Goal: Task Accomplishment & Management: Complete application form

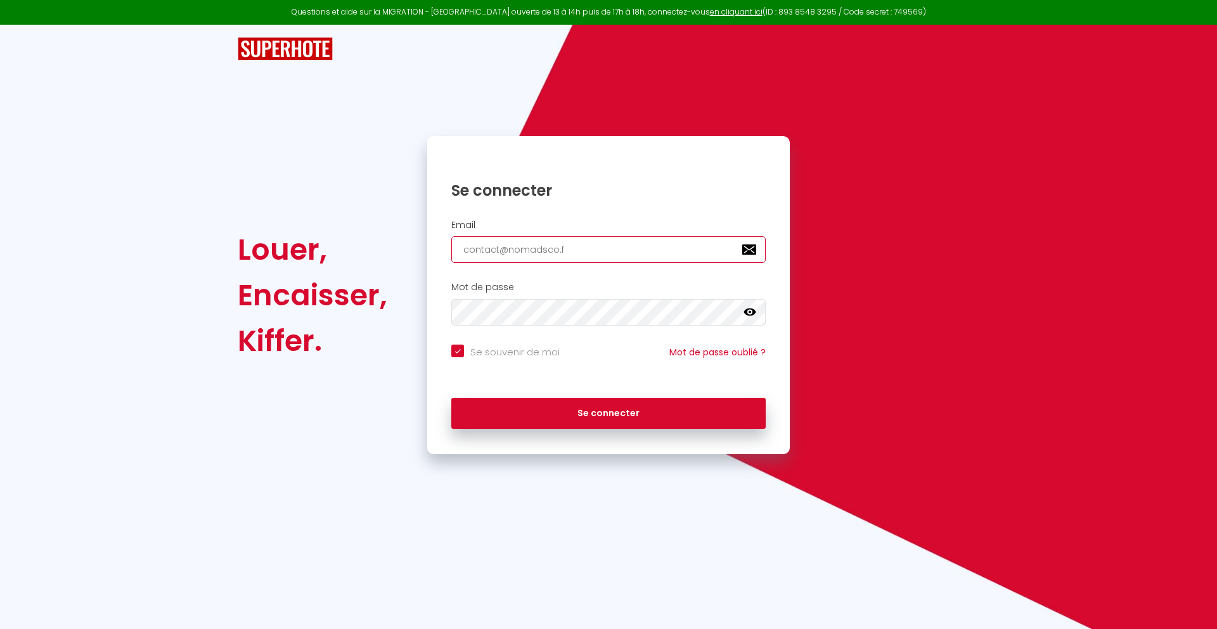
type input "[EMAIL_ADDRESS][DOMAIN_NAME]"
checkbox input "true"
type input "[EMAIL_ADDRESS][DOMAIN_NAME]"
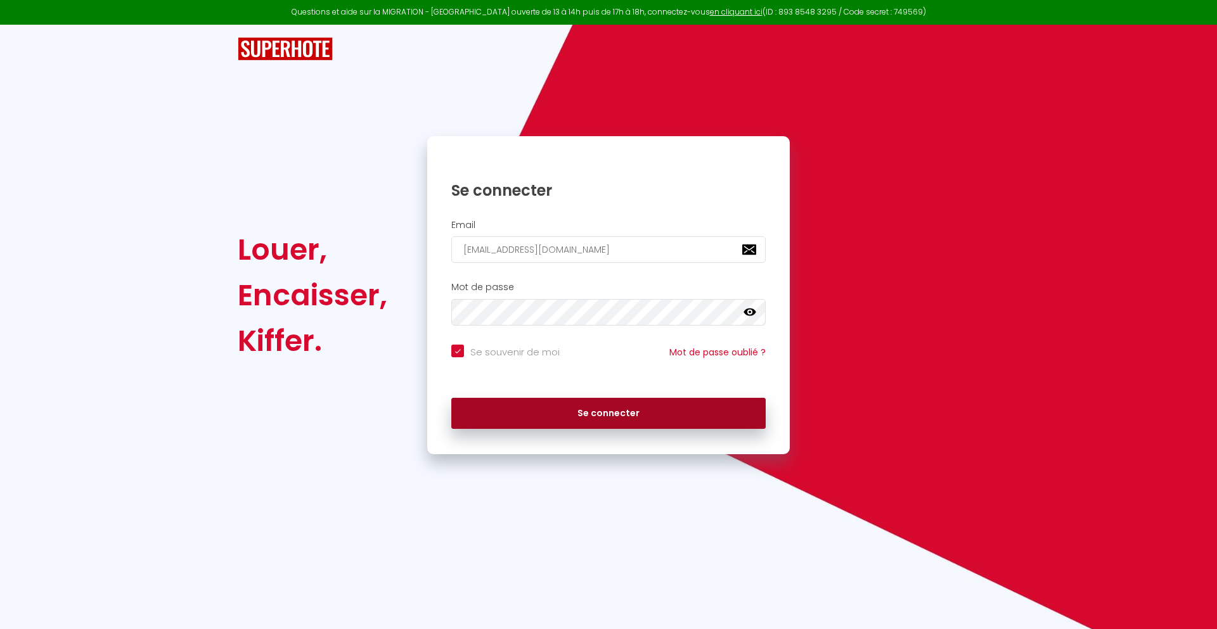
click at [608, 413] on button "Se connecter" at bounding box center [608, 414] width 314 height 32
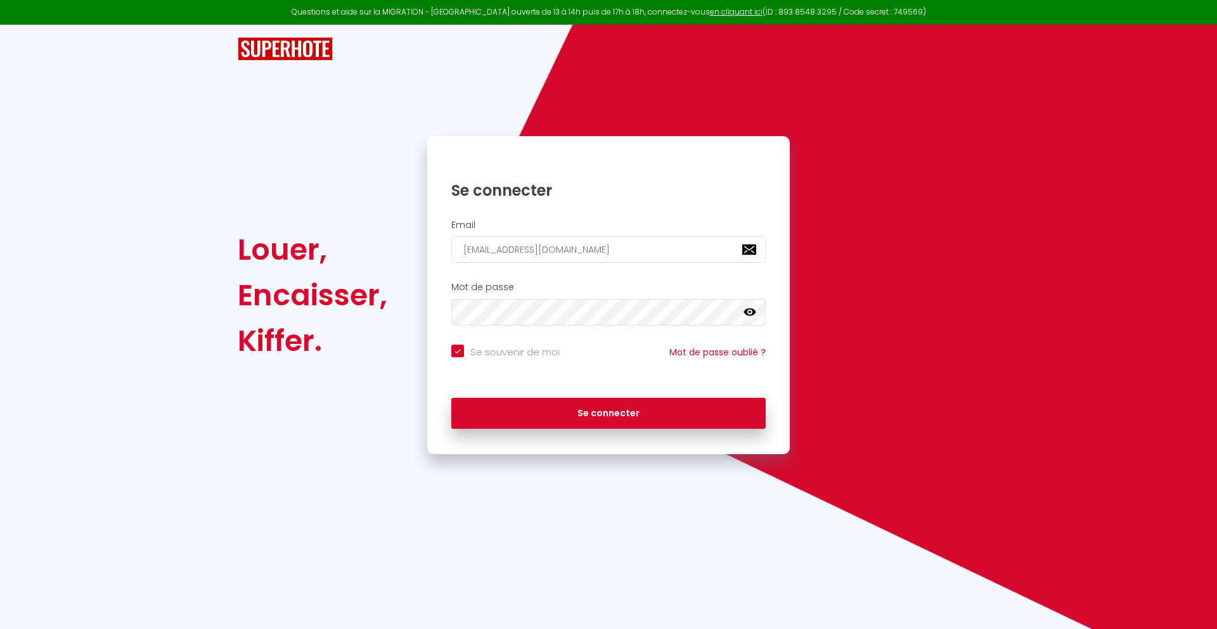
checkbox input "true"
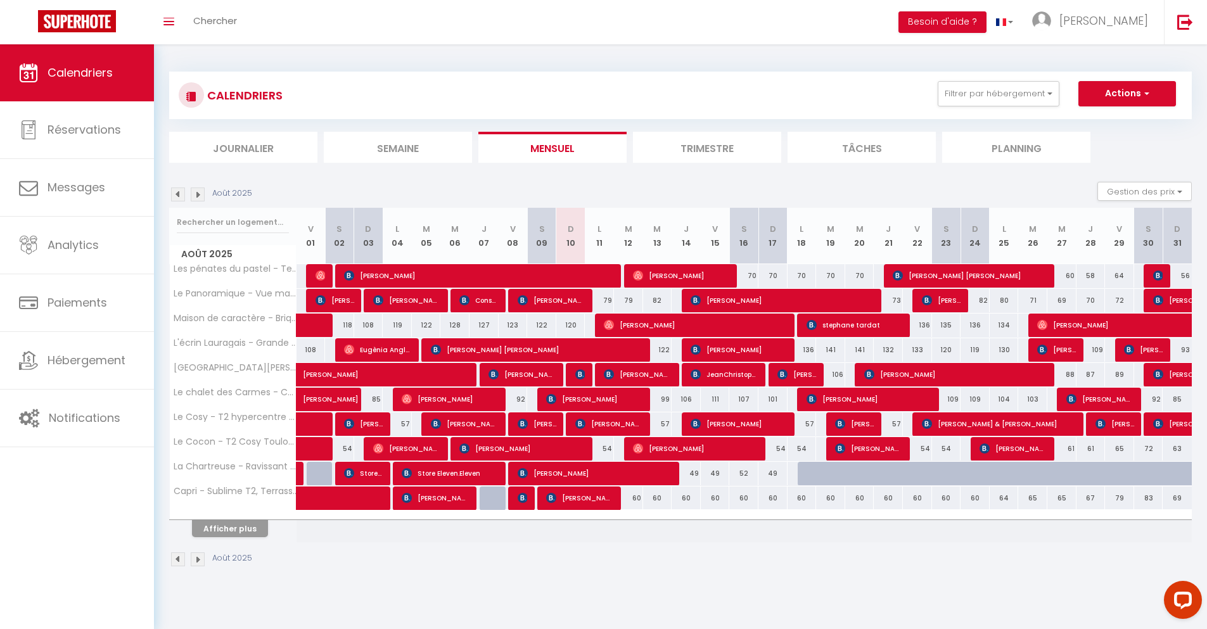
click at [243, 147] on li "Journalier" at bounding box center [243, 147] width 148 height 31
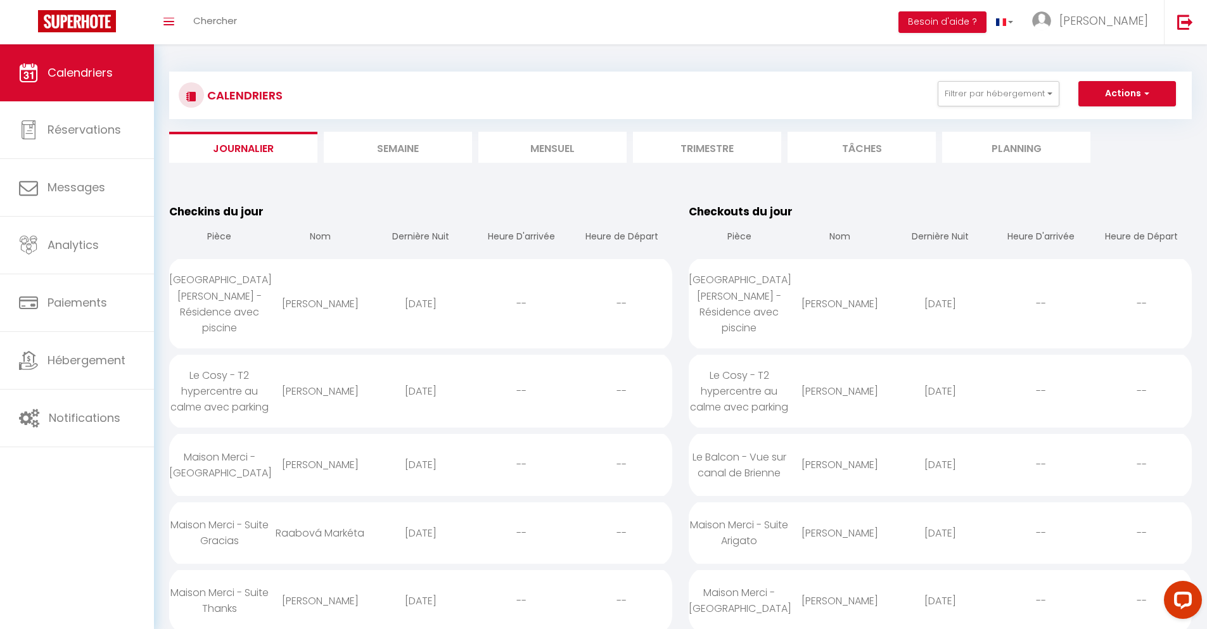
scroll to position [1706, 0]
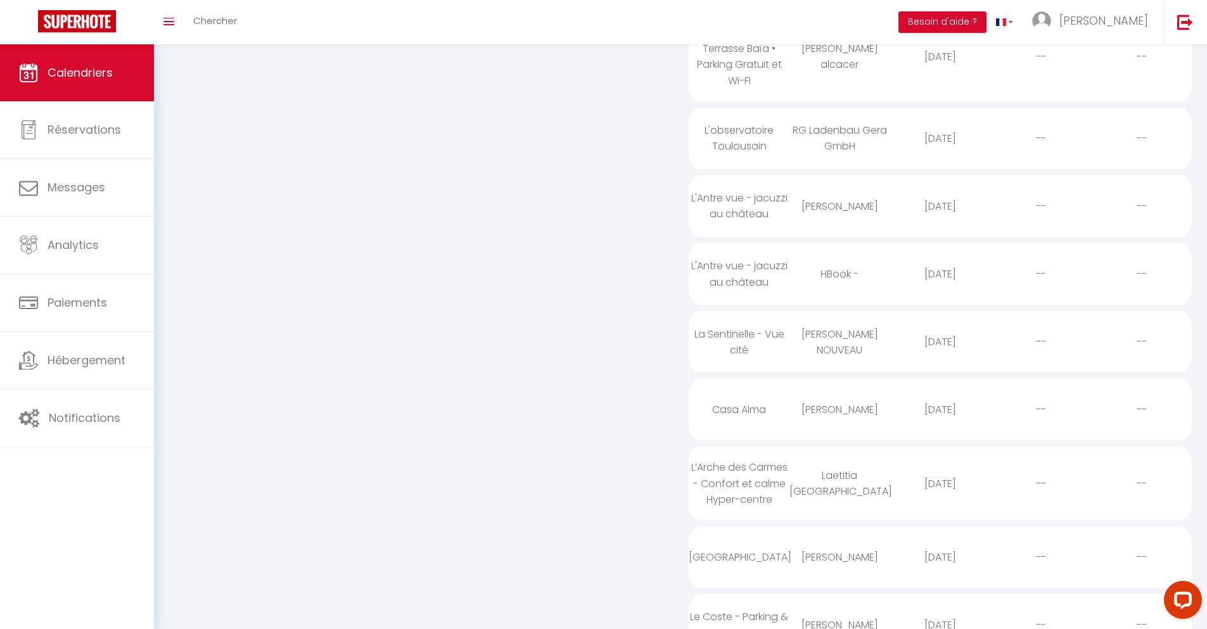
select select "0"
select select "1"
select select
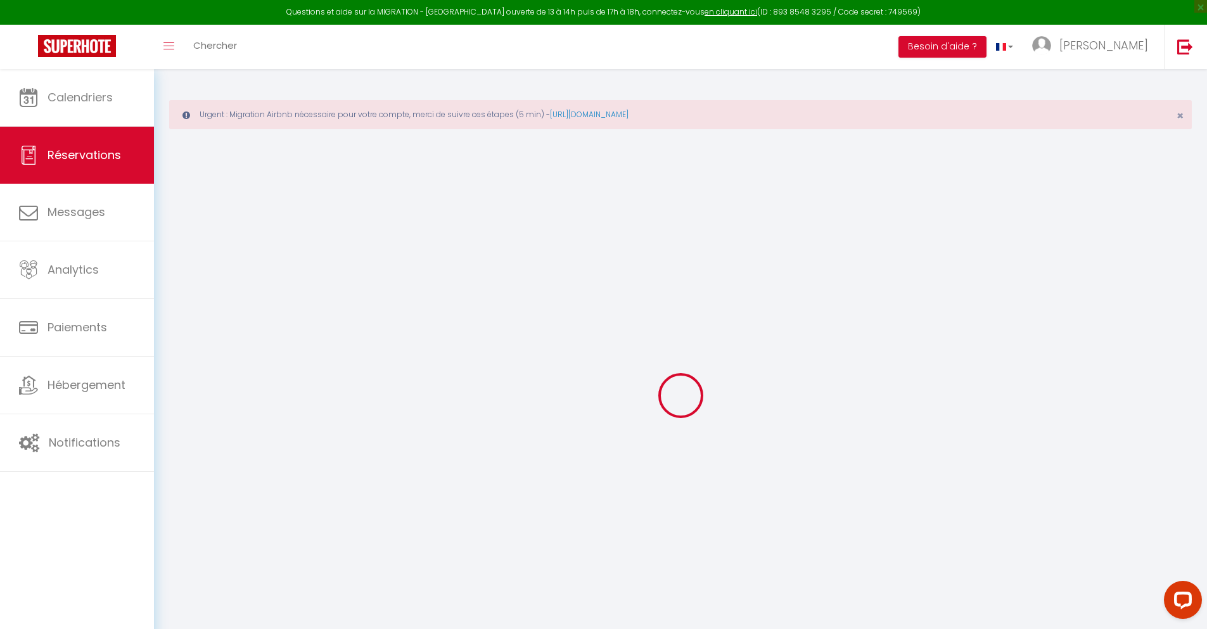
type input "[PERSON_NAME]"
type input "carpentier alcacer"
type input "[EMAIL_ADDRESS][DOMAIN_NAME]"
type input "[PHONE_NUMBER]"
type input "."
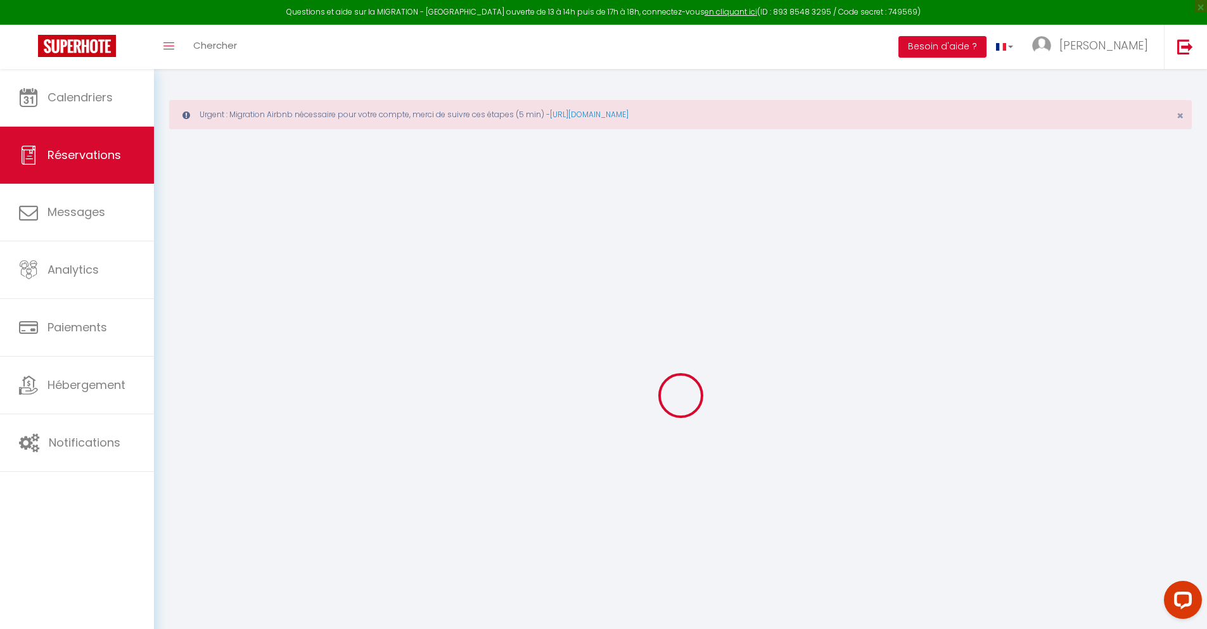
select select "FR"
type input "26.6"
type input "2.3"
select select "61716"
select select "1"
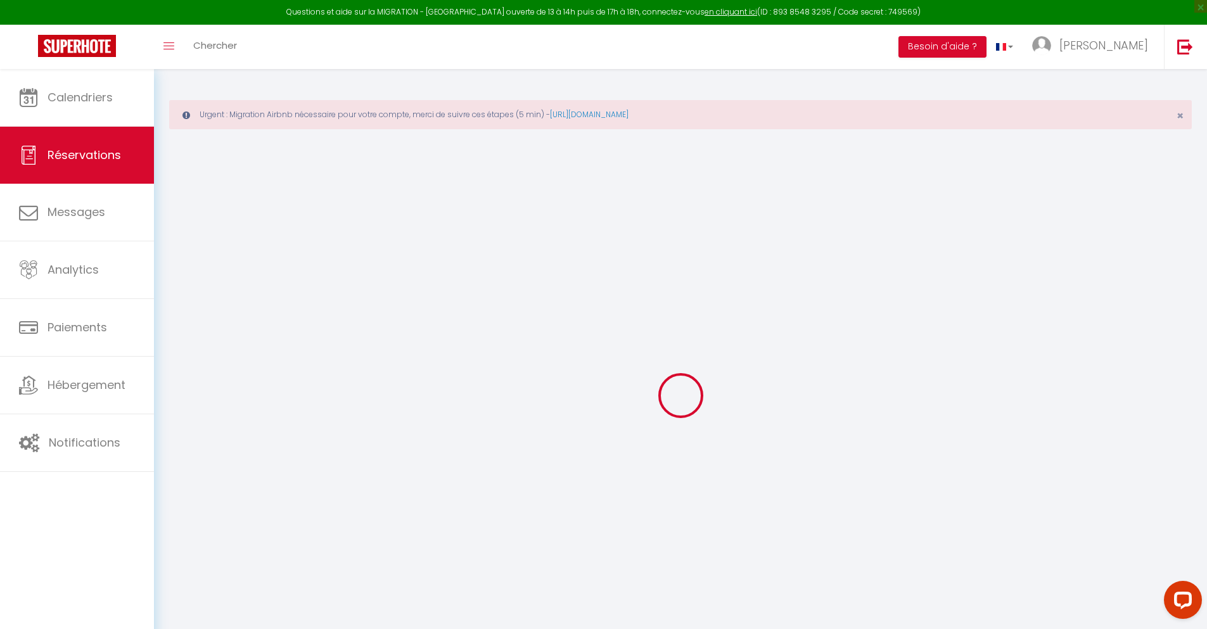
select select
type input "2"
select select "12"
select select
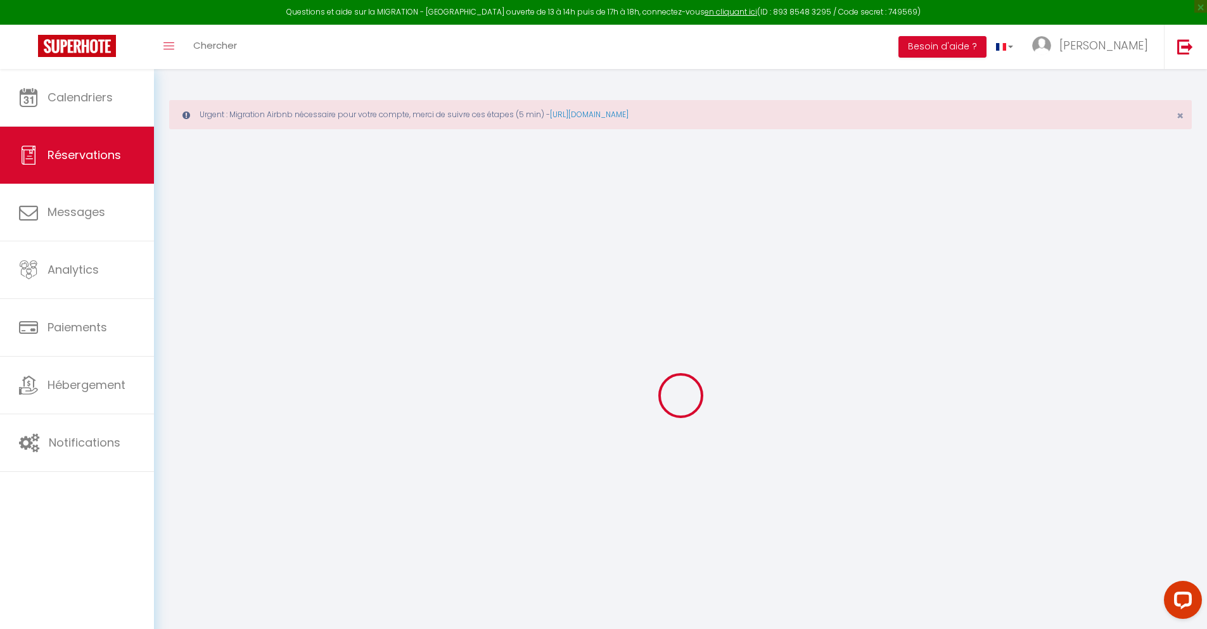
type input "116.45"
checkbox input "false"
type input "0"
select select "2"
type input "0"
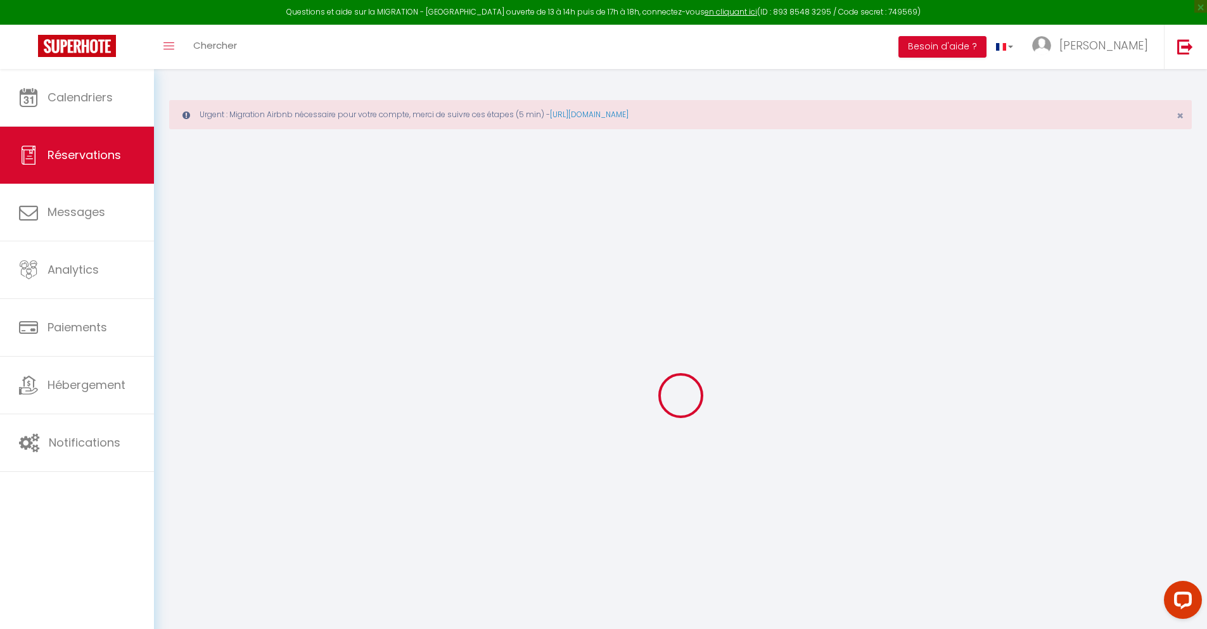
type input "0"
select select
select select "14"
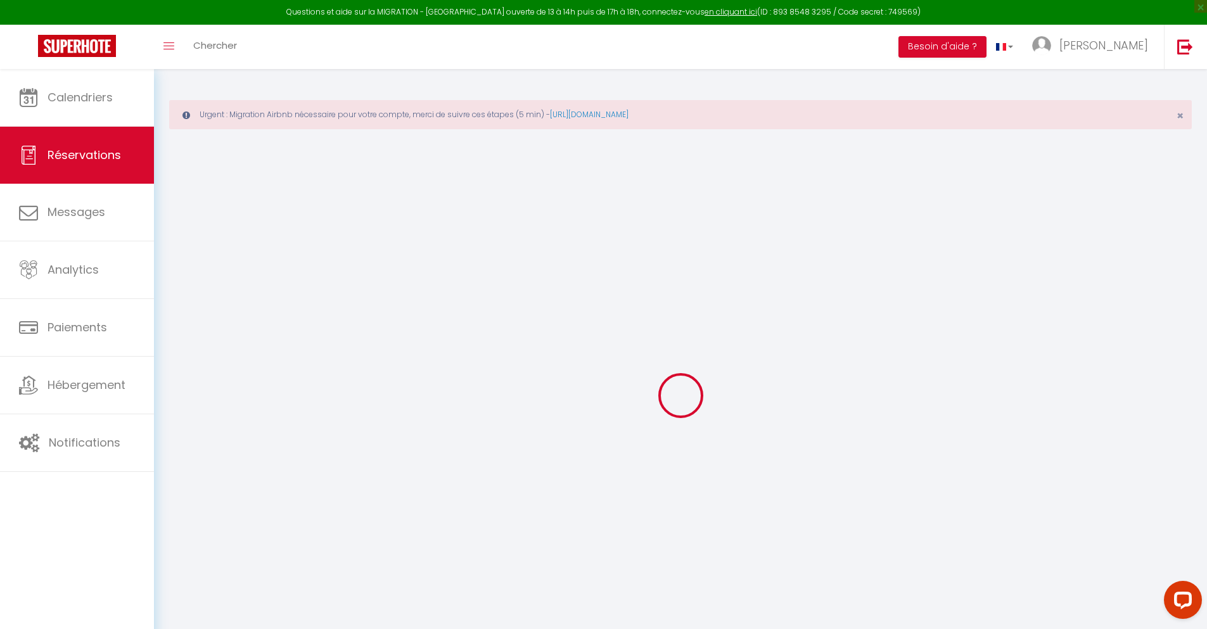
checkbox input "false"
select select
checkbox input "false"
select select
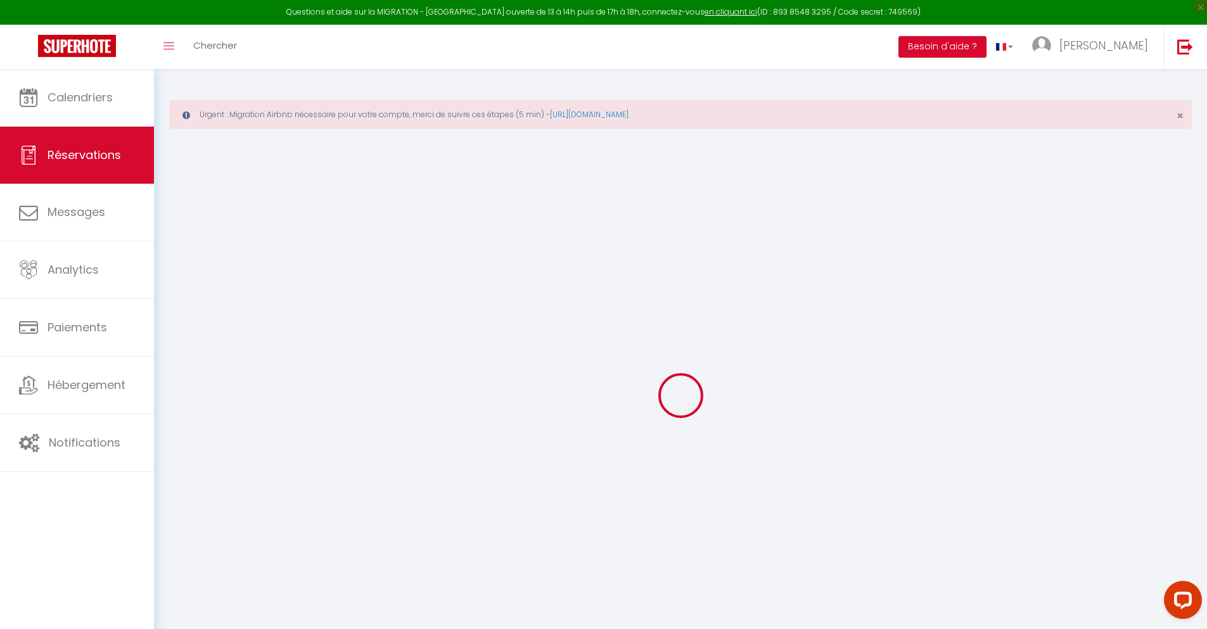
select select
checkbox input "false"
type textarea "** THIS RESERVATION HAS BEEN PRE-PAID ** BOOKING NOTE : Payment charge is EUR 2…"
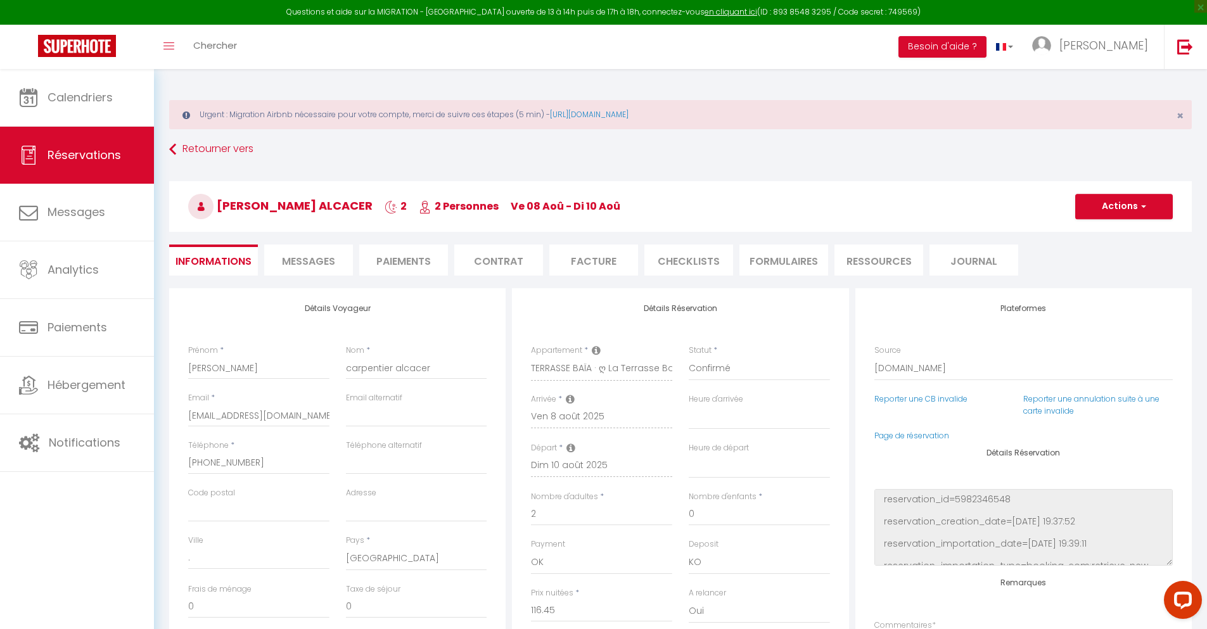
type input "40"
type input "7.62"
select select
checkbox input "false"
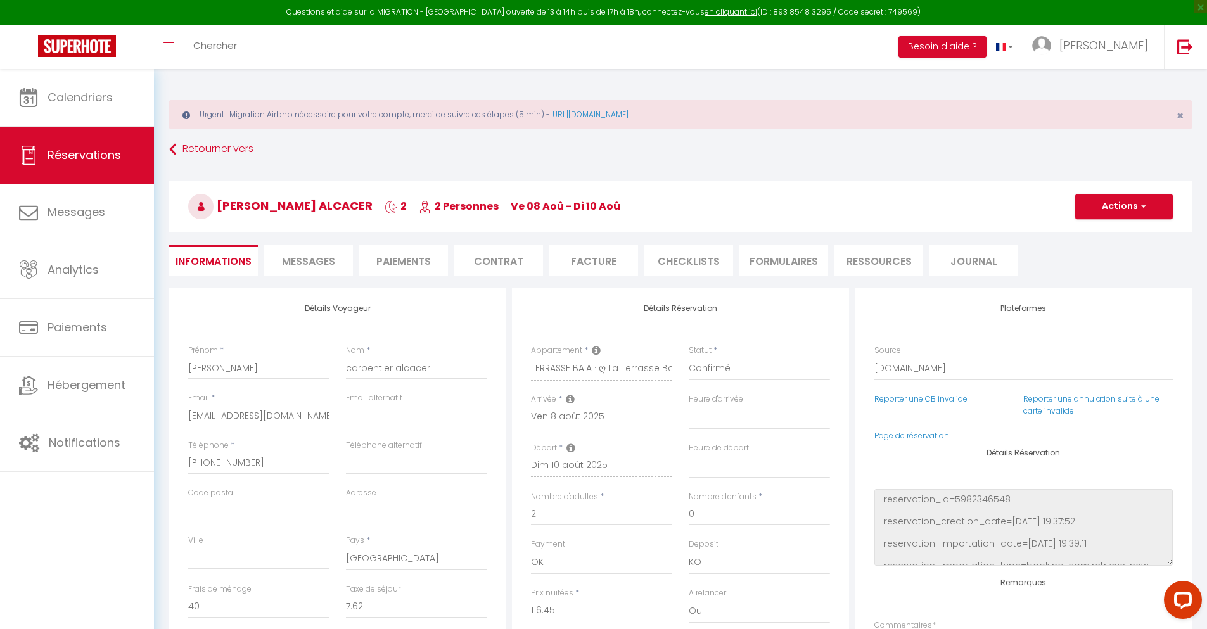
select select
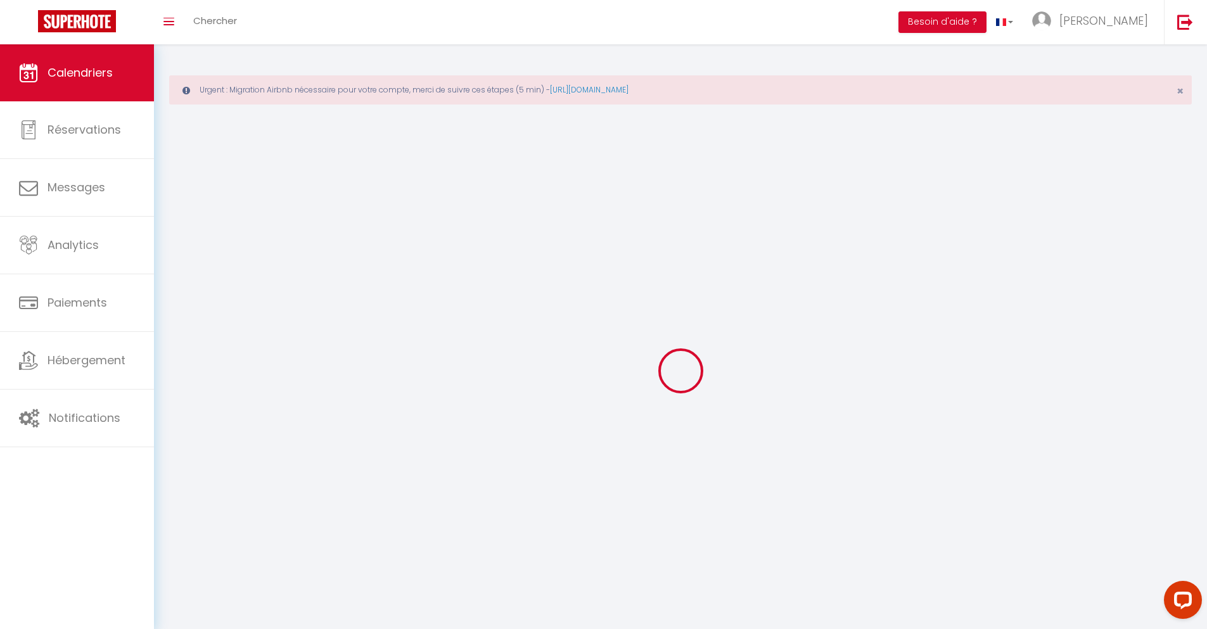
scroll to position [69, 0]
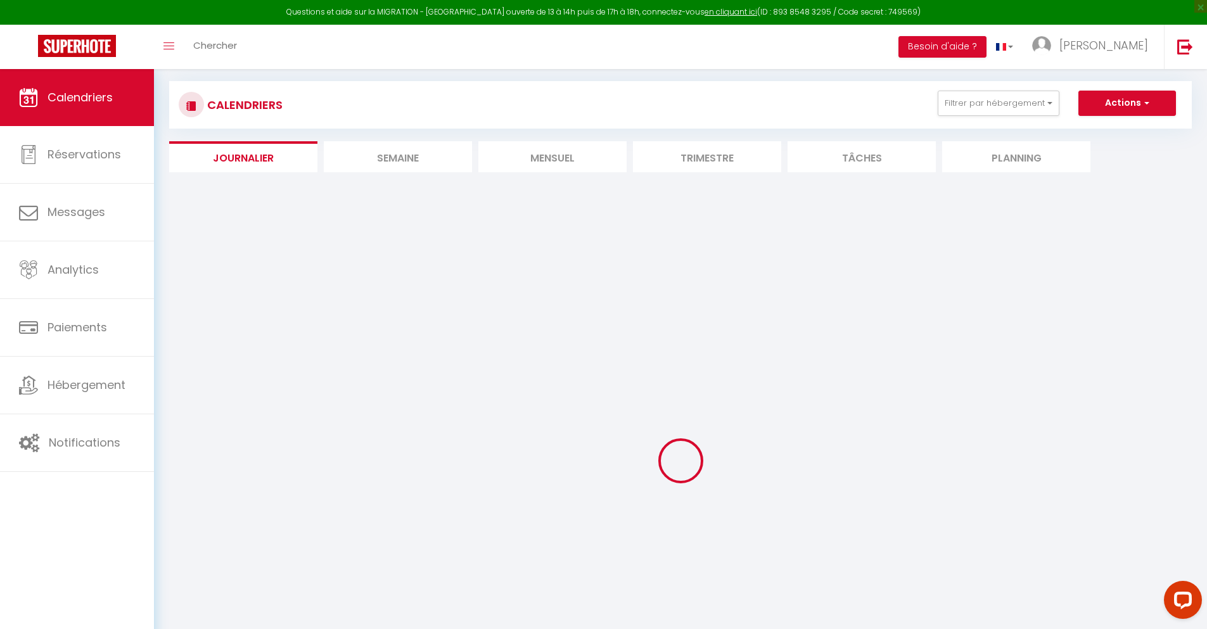
select select
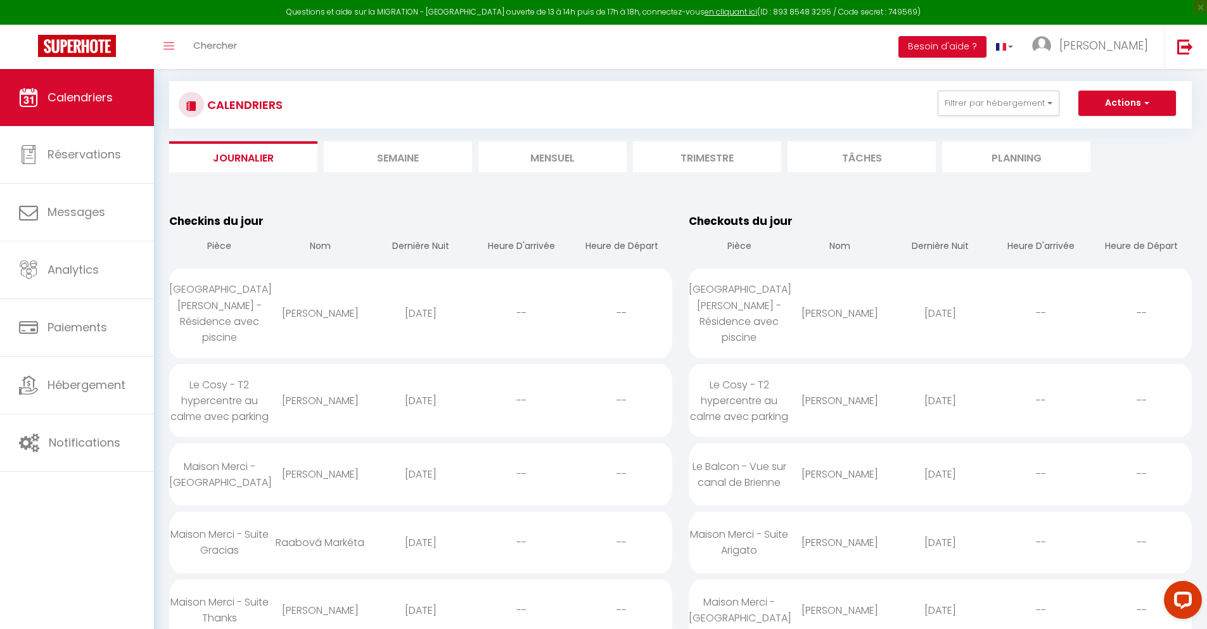
scroll to position [1881, 0]
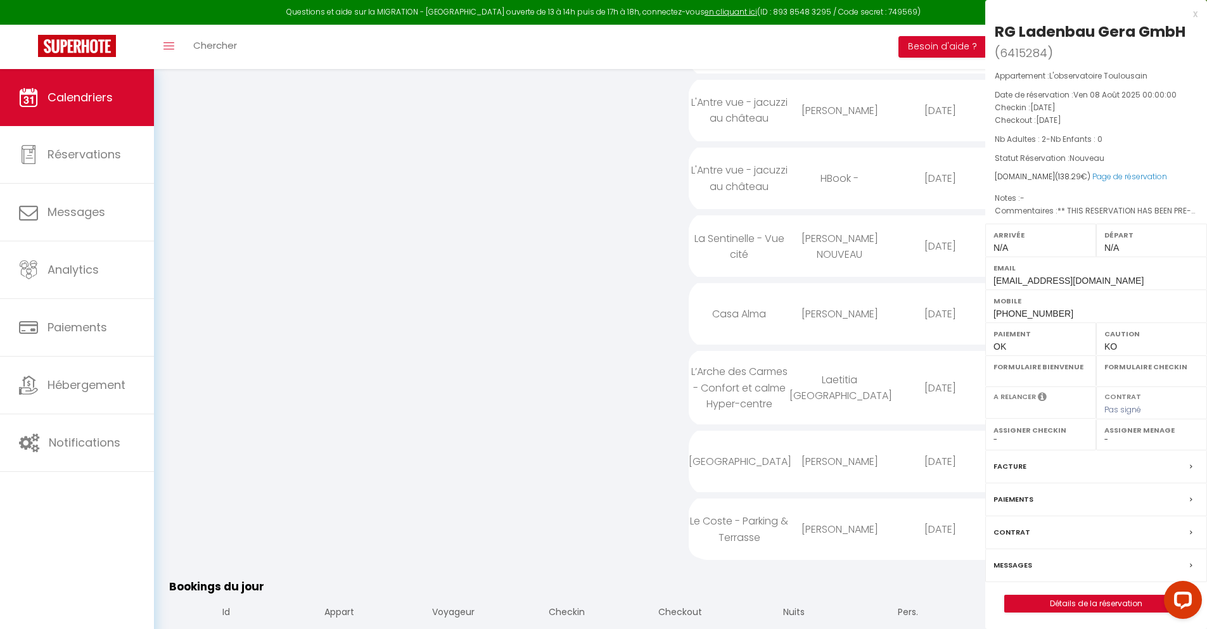
select select "0"
select select "1"
select select
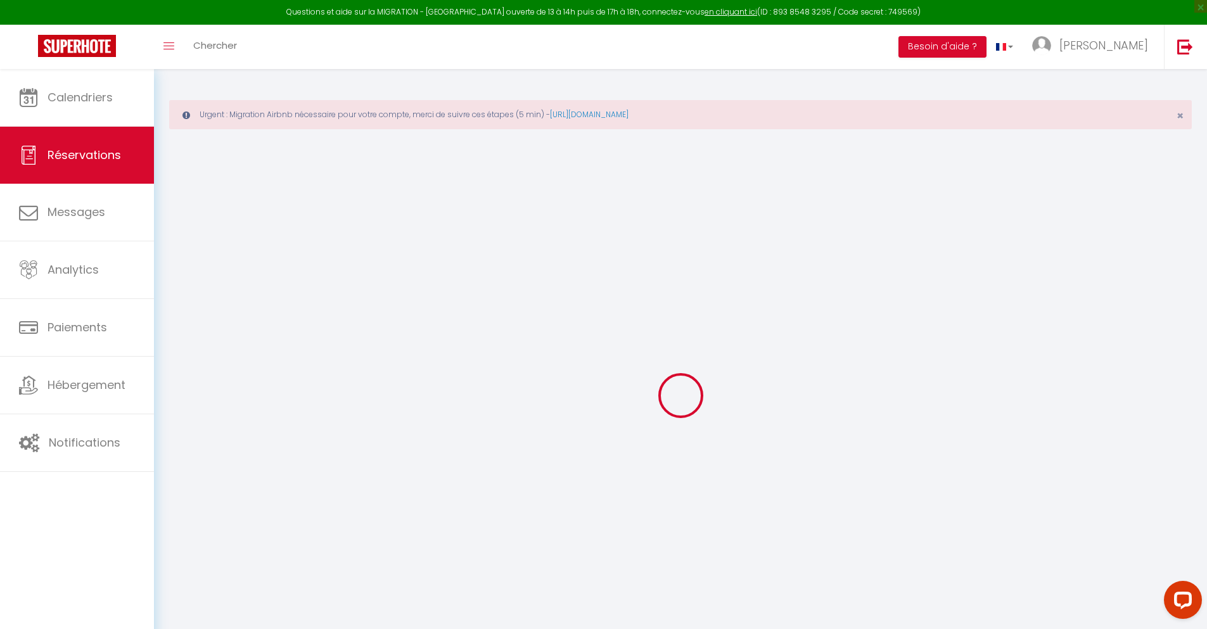
select select
checkbox input "false"
select select
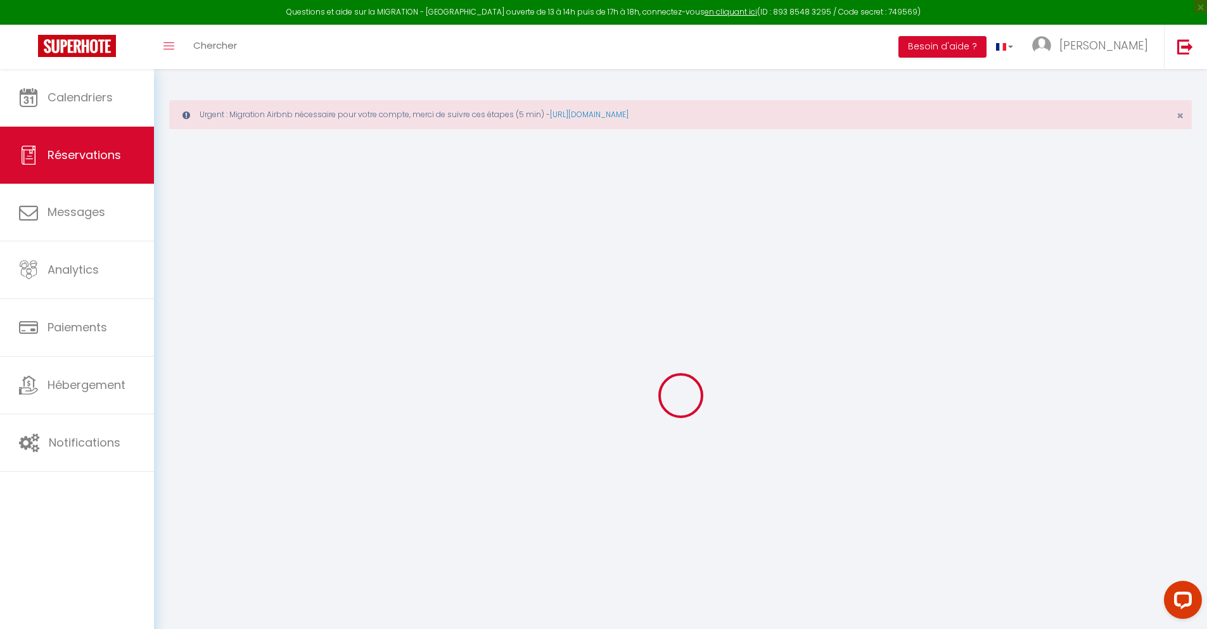
checkbox input "false"
type textarea "** THIS RESERVATION HAS BEEN PRE-PAID ** Je voyage pour affaires et il est poss…"
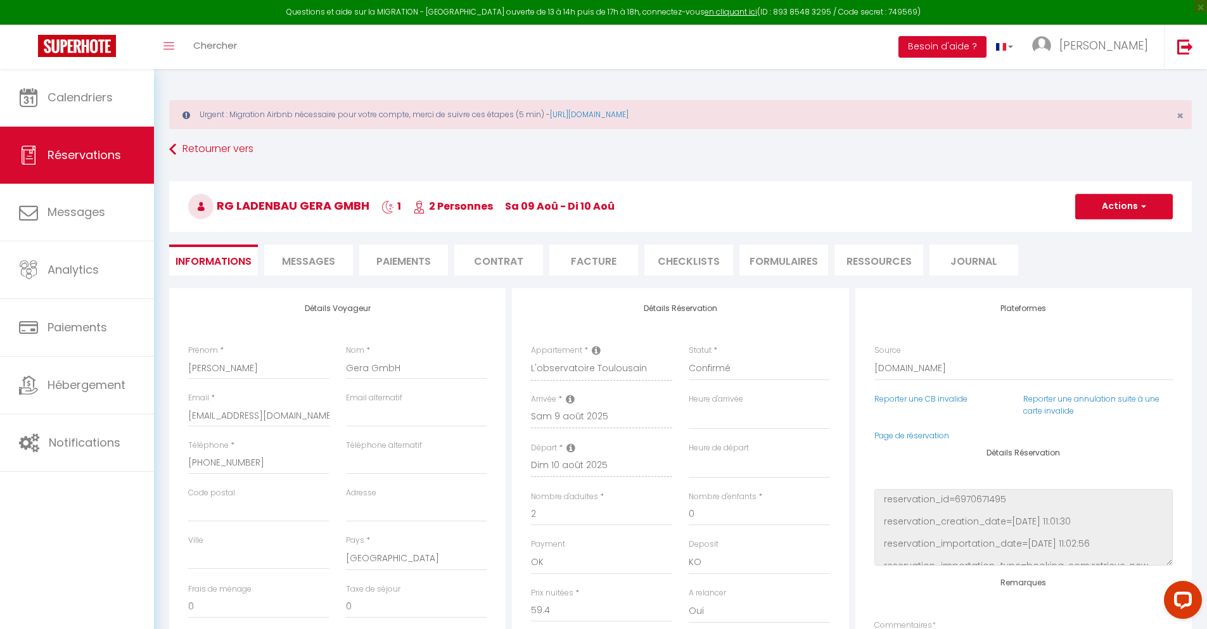
type input "75"
type input "3.89"
select select
checkbox input "false"
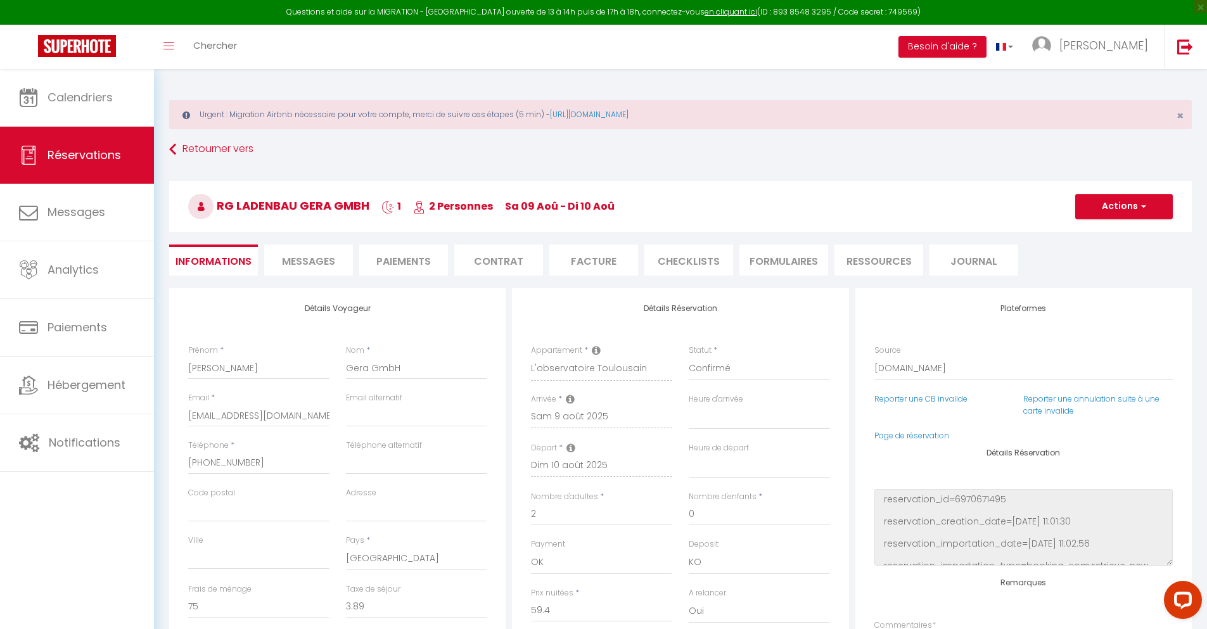
select select
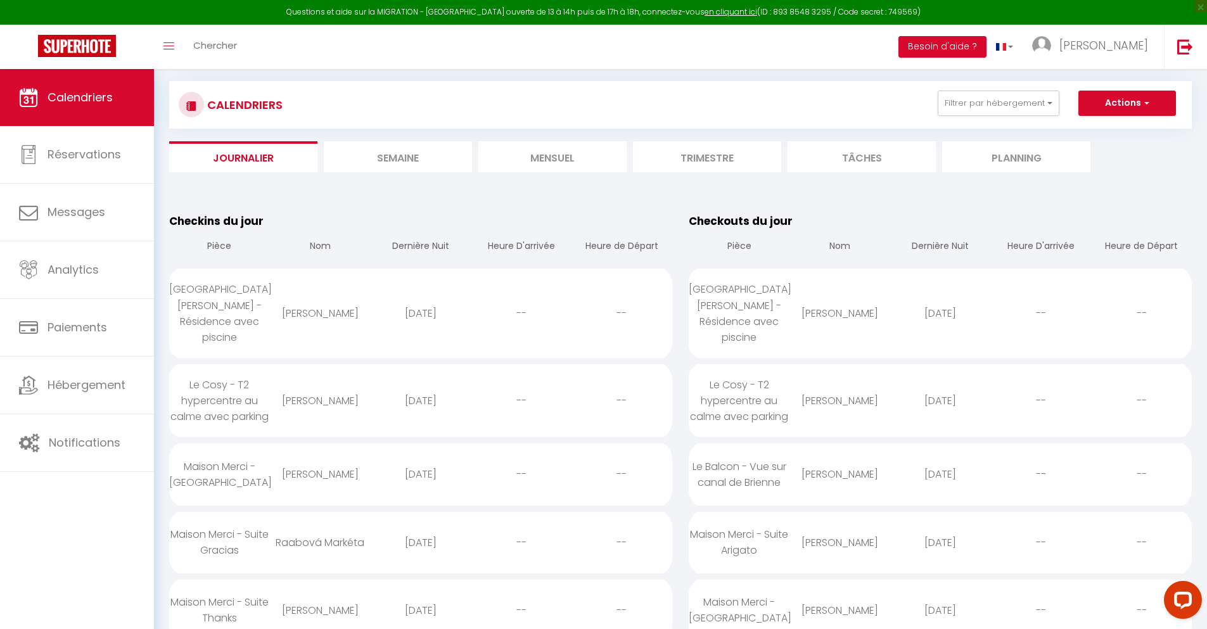
scroll to position [1949, 0]
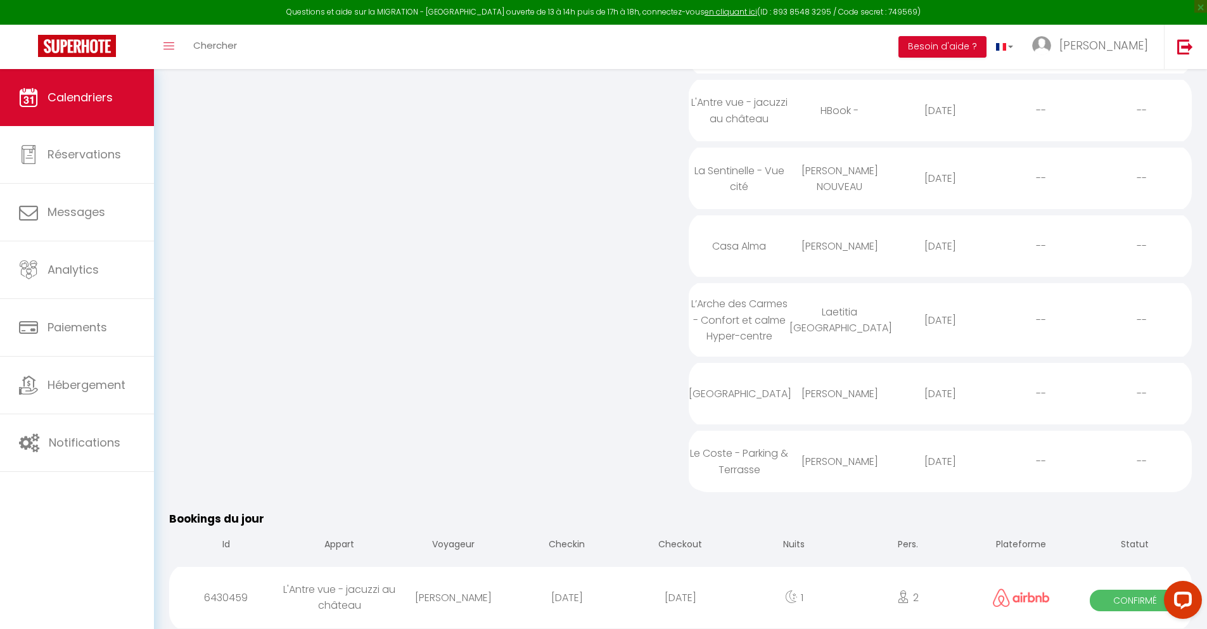
select select "0"
select select "1"
select select
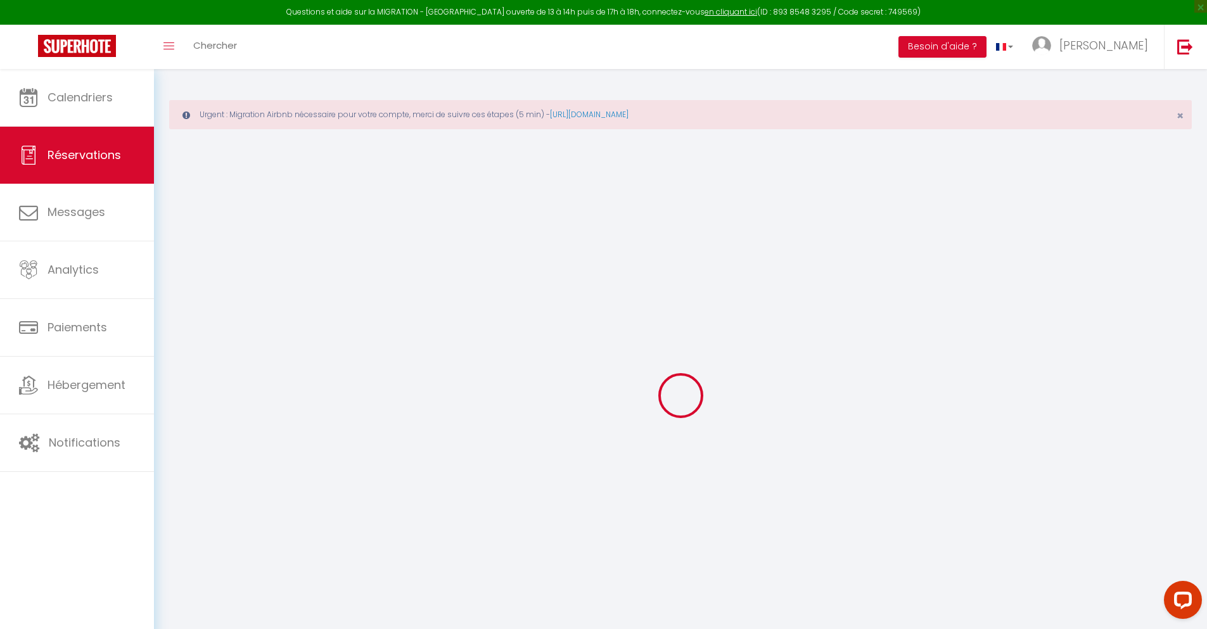
select select
checkbox input "false"
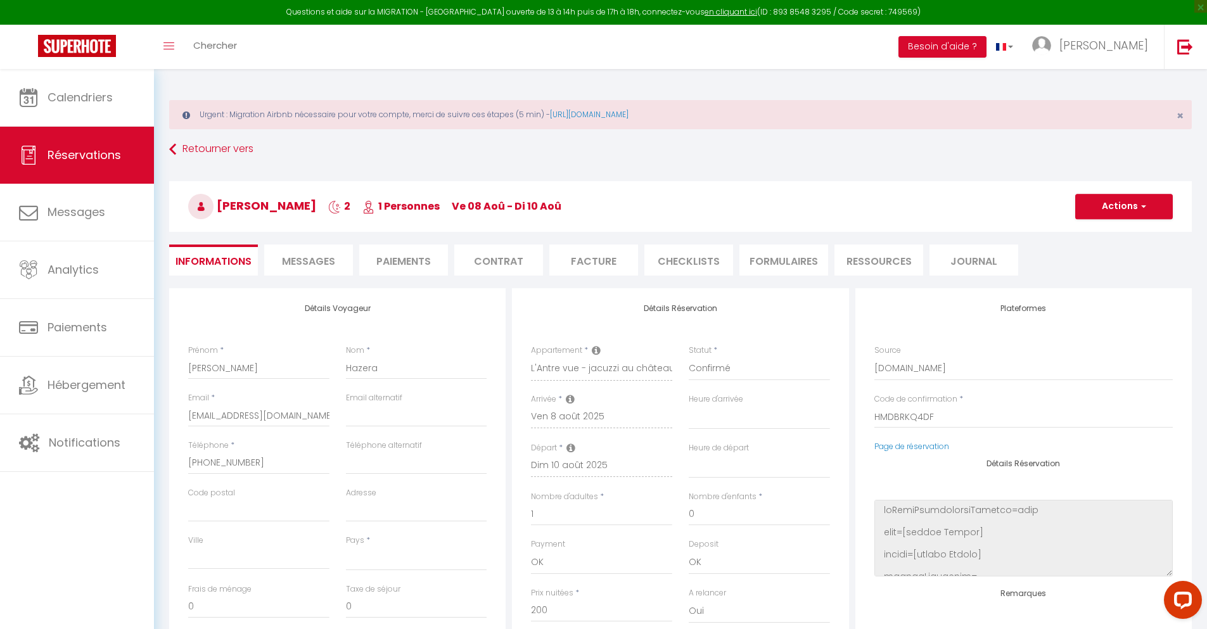
select select
type input "50"
type input "5.53"
select select
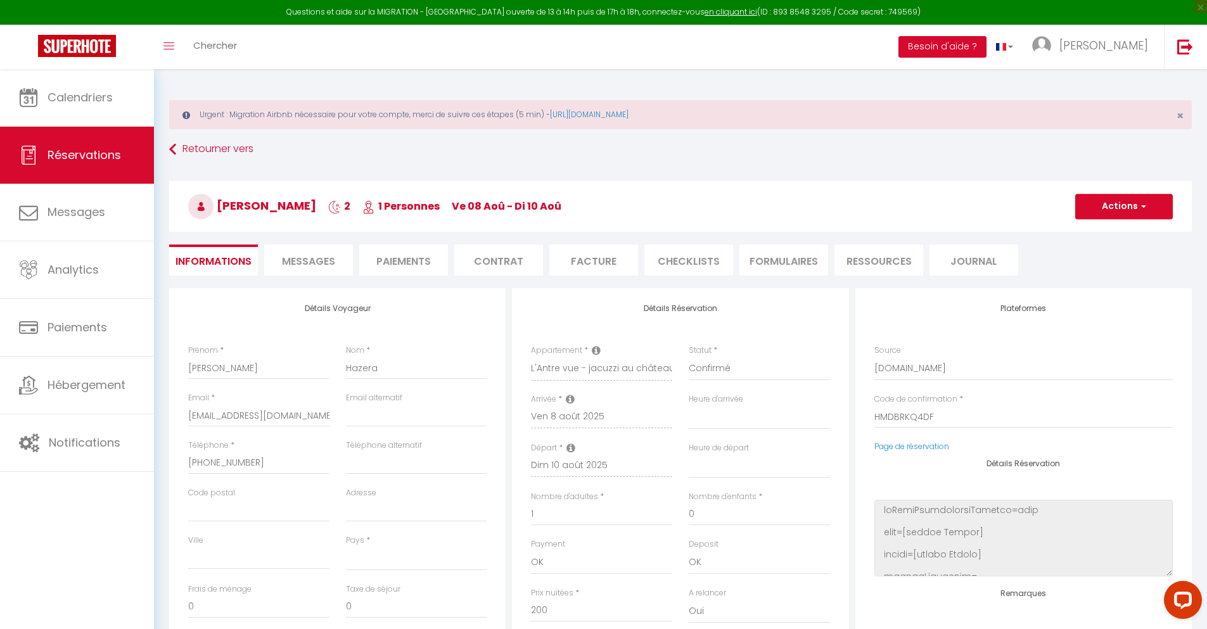
checkbox input "false"
select select
checkbox input "false"
select select
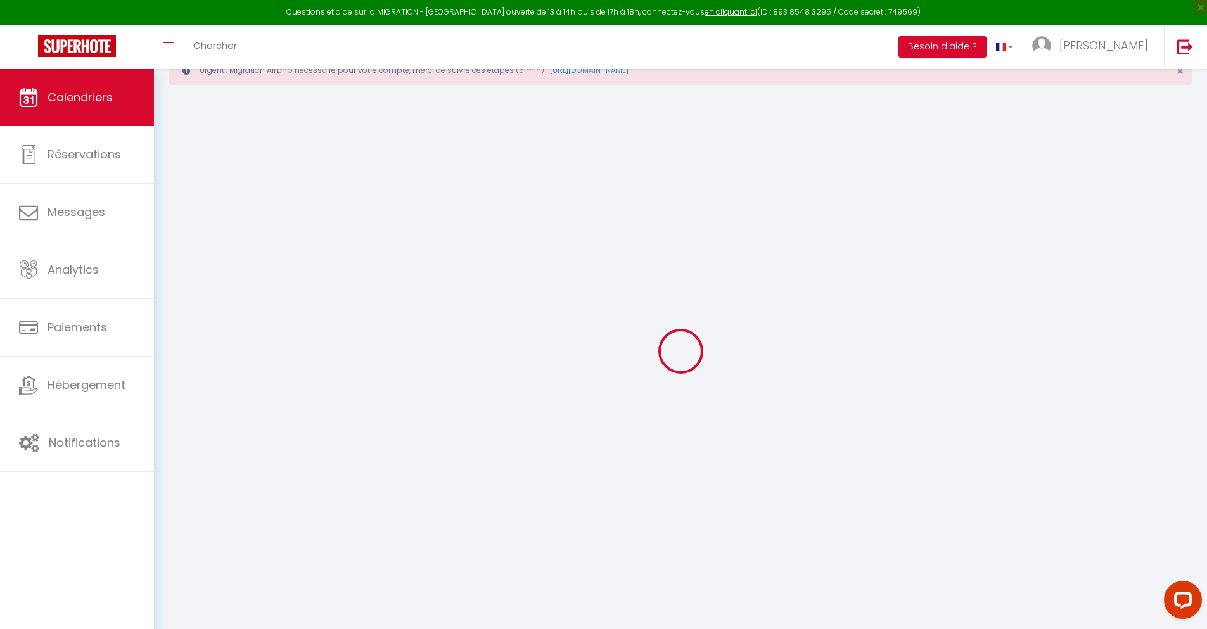
scroll to position [69, 0]
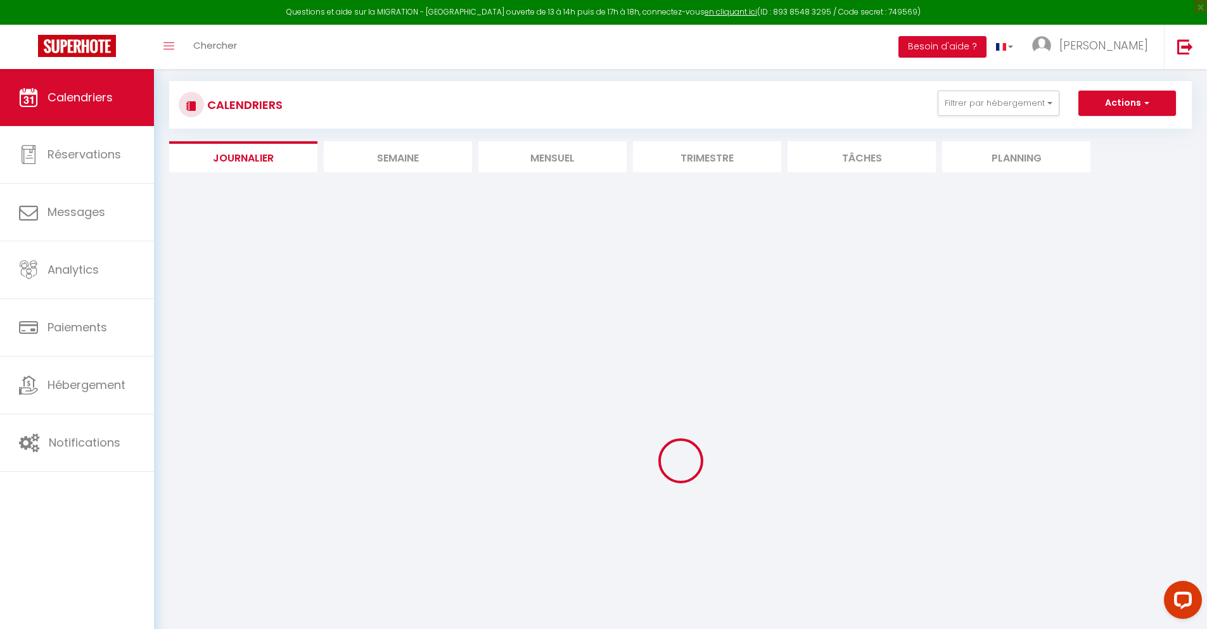
select select
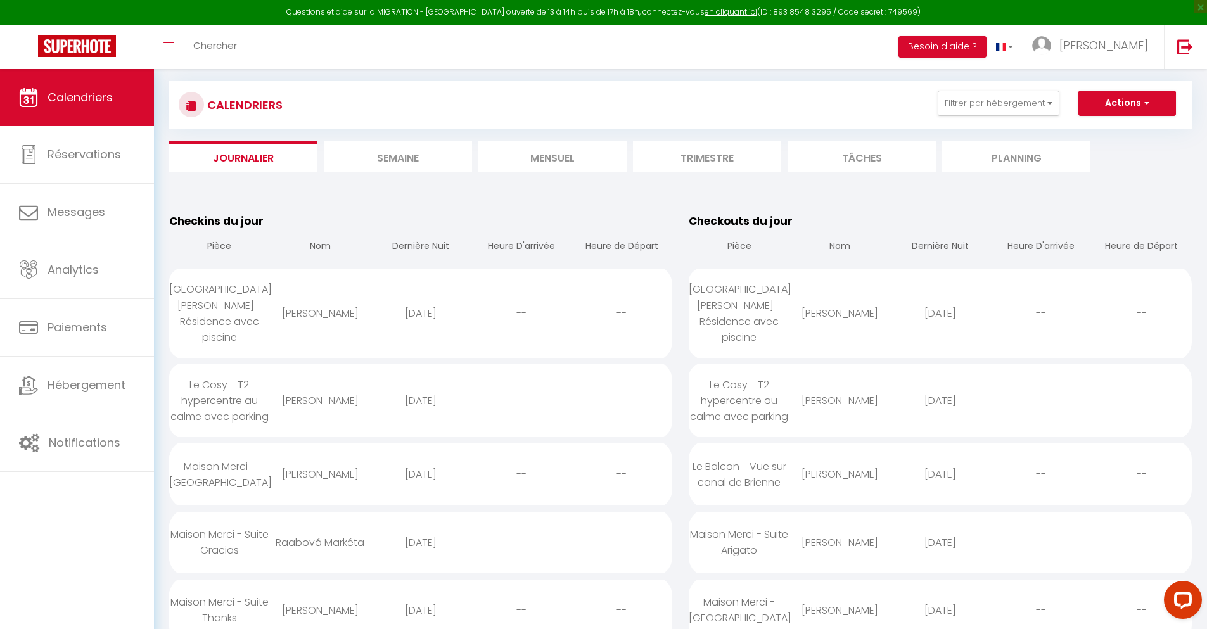
scroll to position [2016, 0]
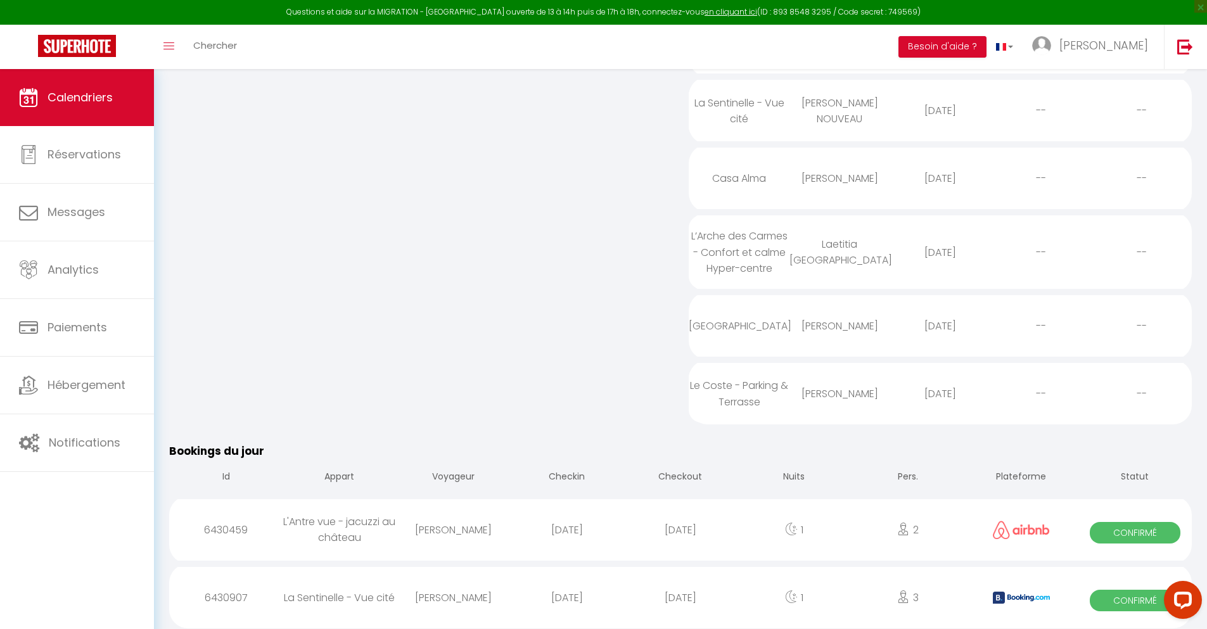
select select "0"
select select "1"
select select
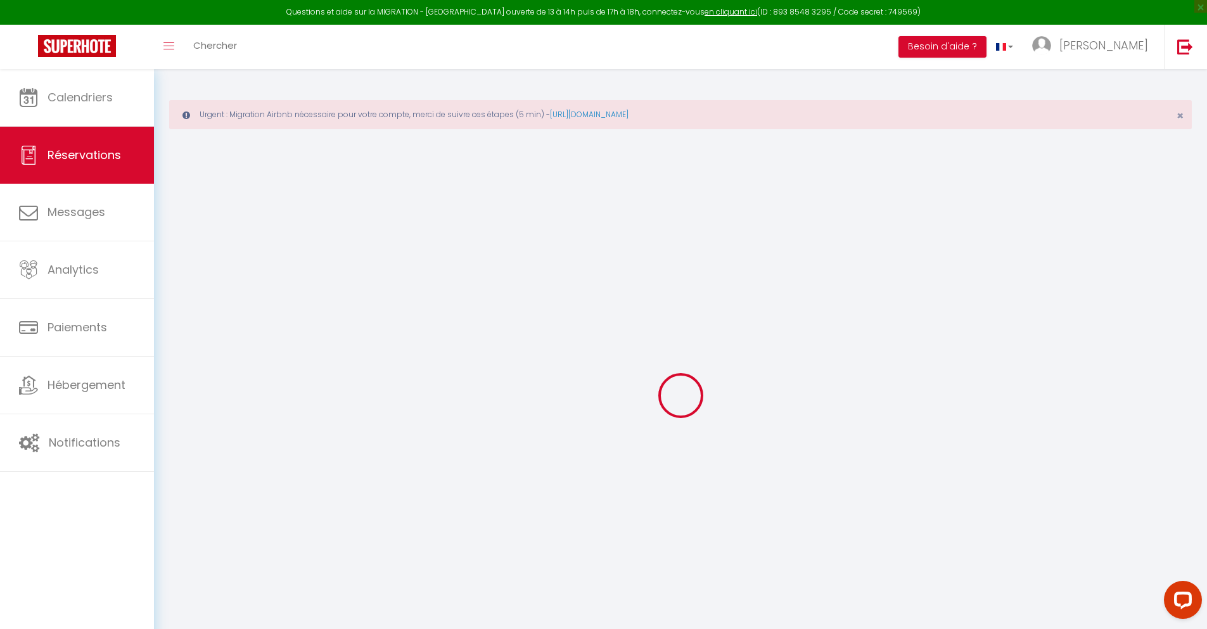
select select
checkbox input "false"
type textarea "NAME: . EMAIL:"
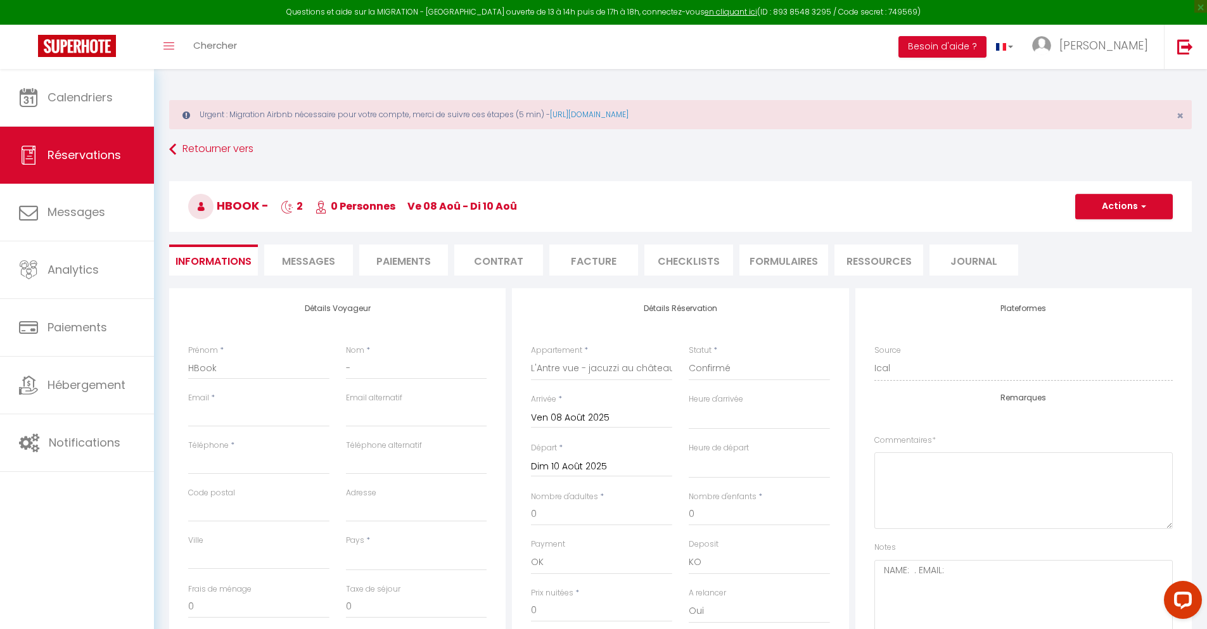
select select
checkbox input "false"
select select
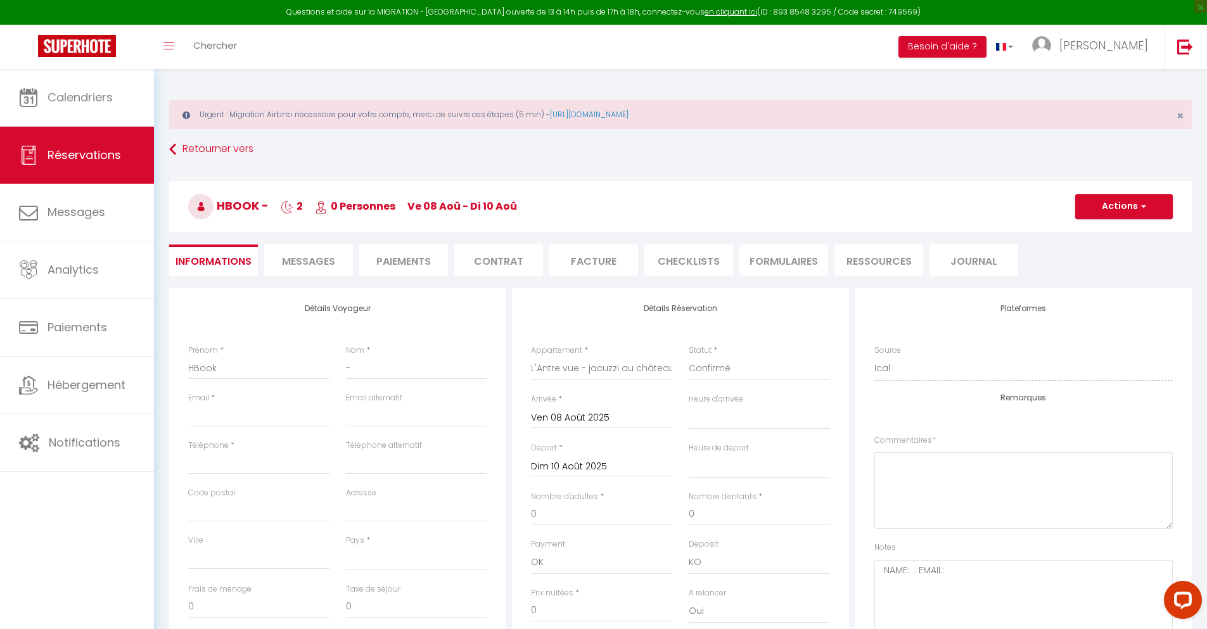
checkbox input "false"
select select
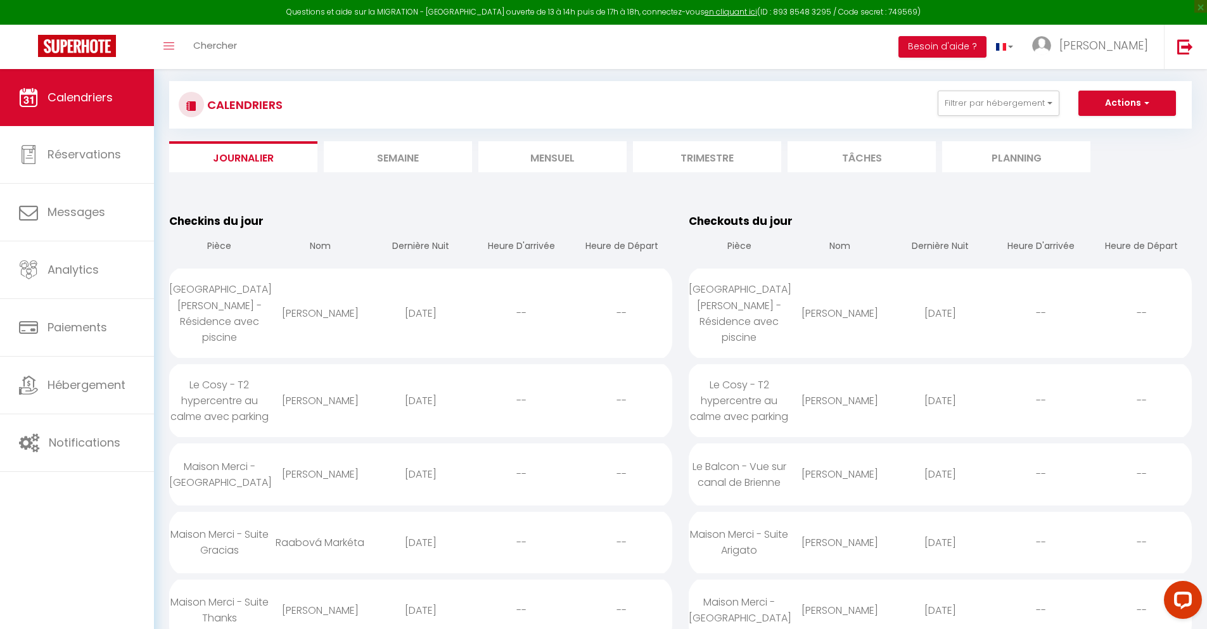
scroll to position [2084, 0]
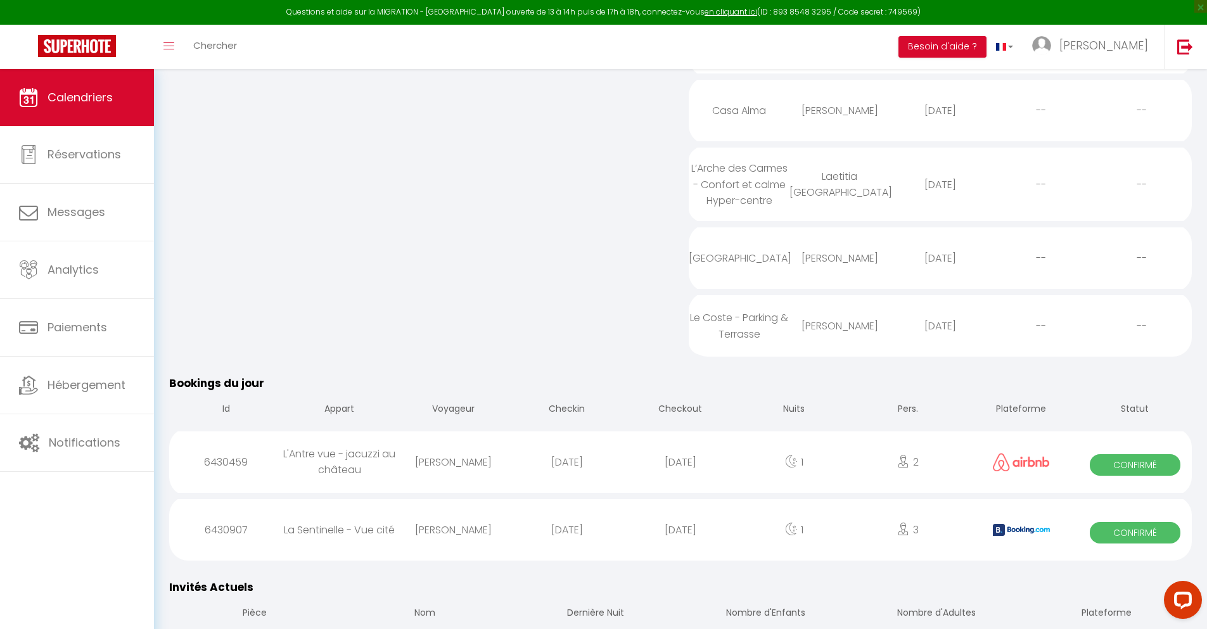
select select "0"
select select "1"
select select
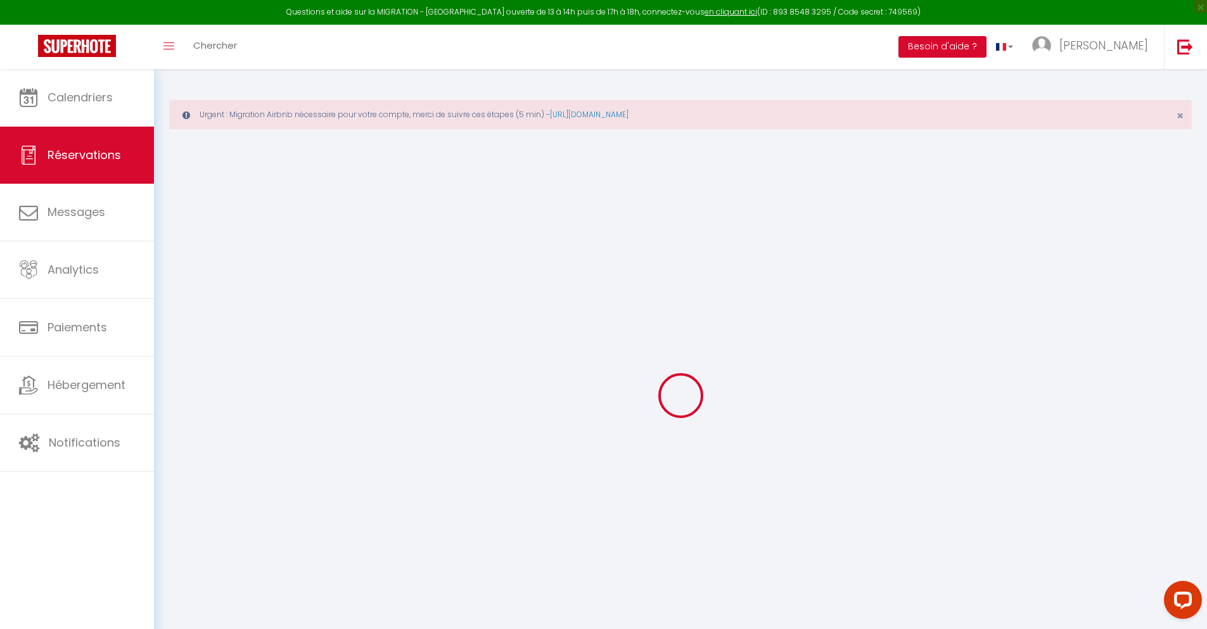
type input "[PERSON_NAME]"
type input "NOUVEAU"
type input "[EMAIL_ADDRESS][DOMAIN_NAME]"
type input "[PHONE_NUMBER]"
type input "."
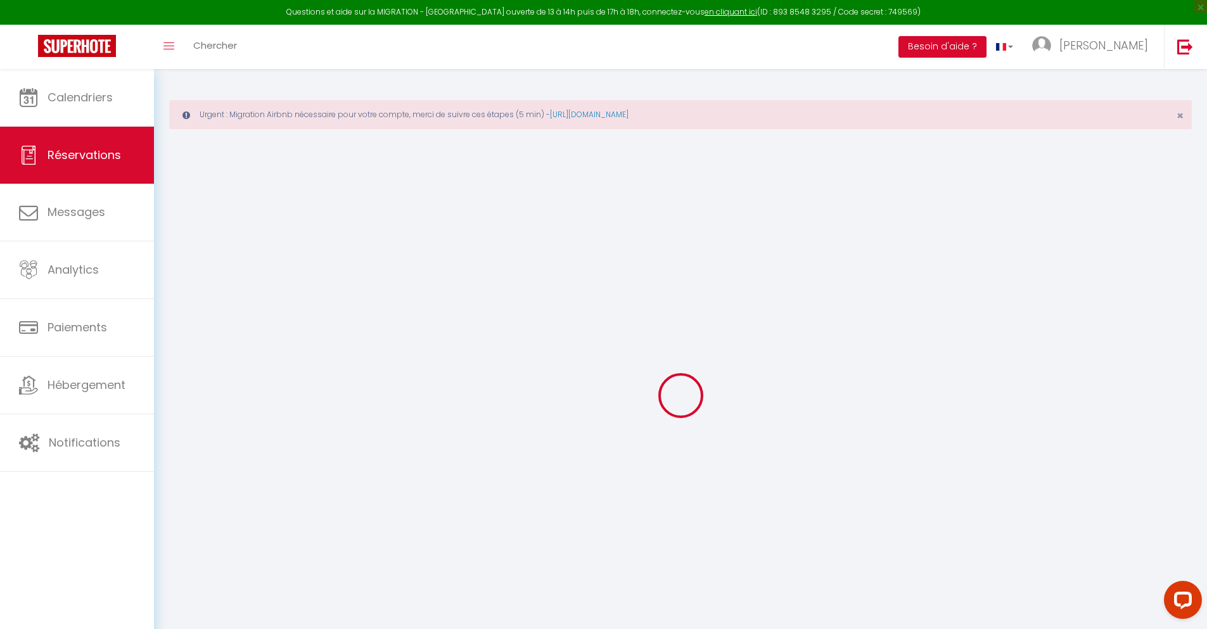
select select "FR"
type input "23.41"
type input "2.02"
select select "70675"
select select "1"
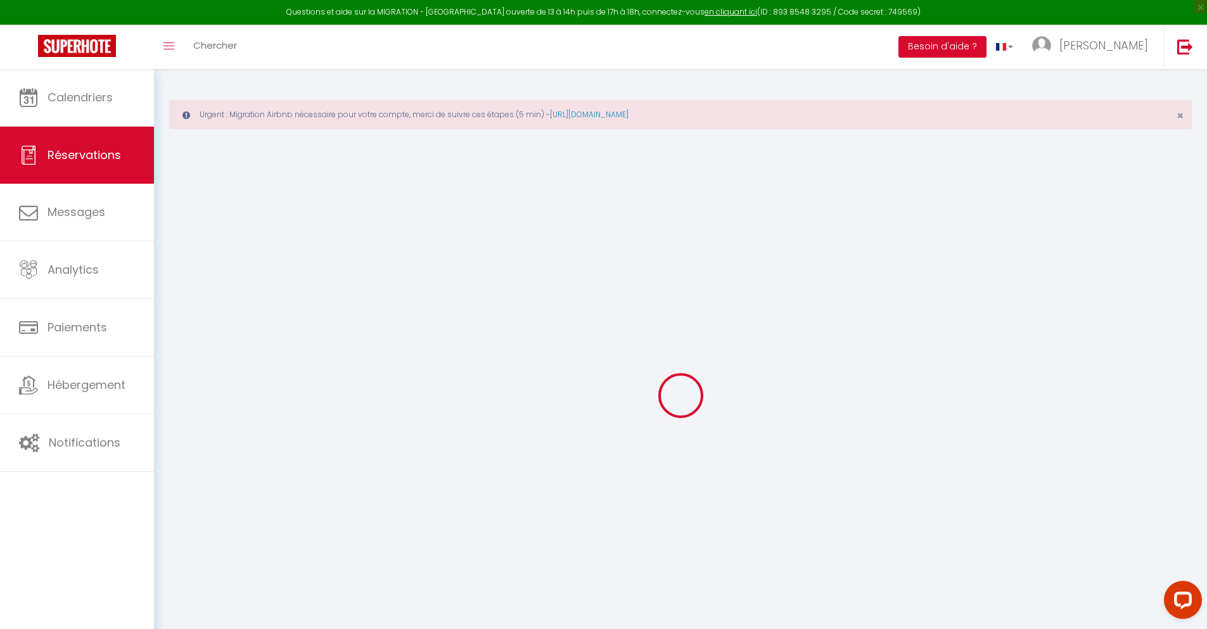
select select
type input "3"
type input "1"
select select "12"
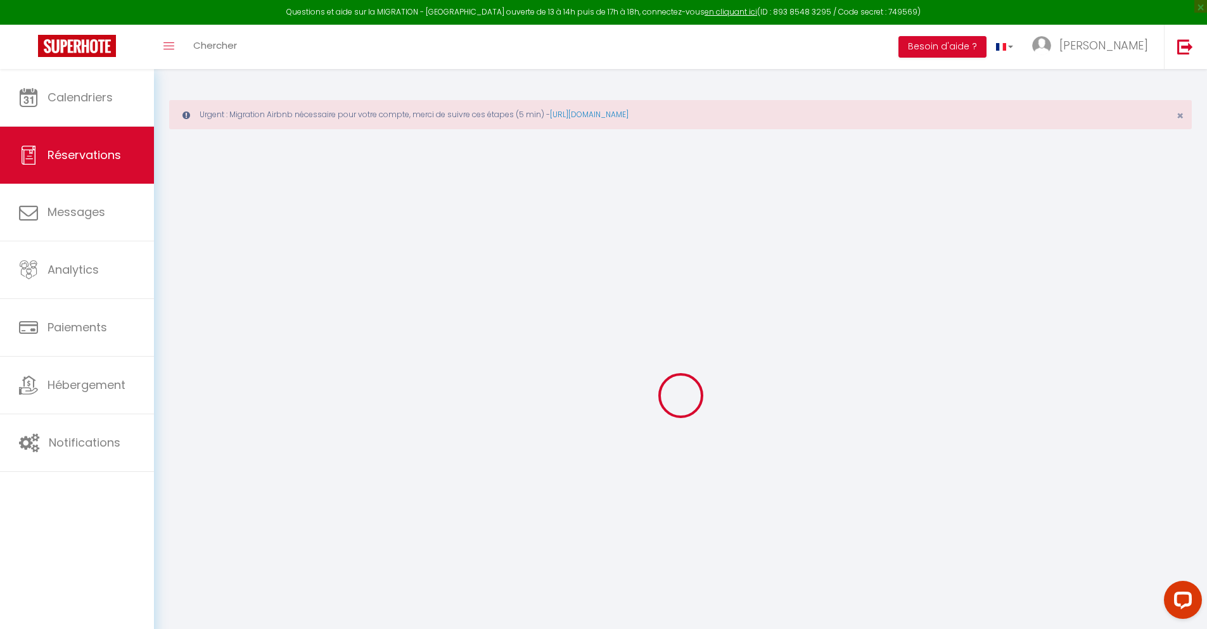
select select
type input "101.7"
checkbox input "false"
type input "0"
select select "2"
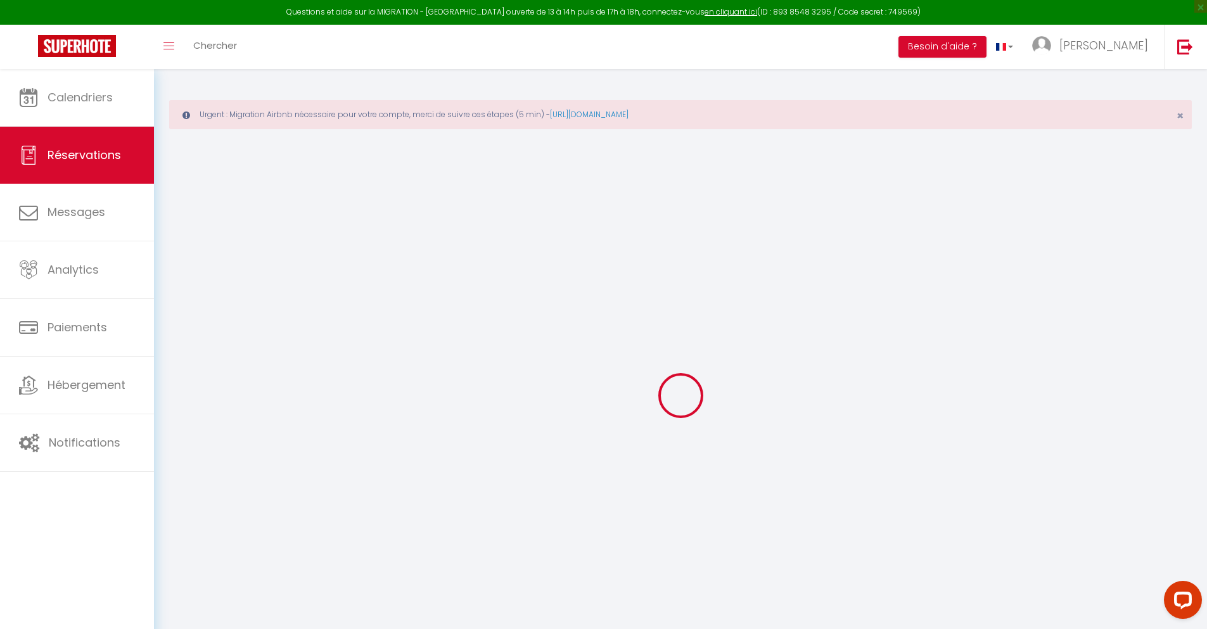
type input "0"
select select
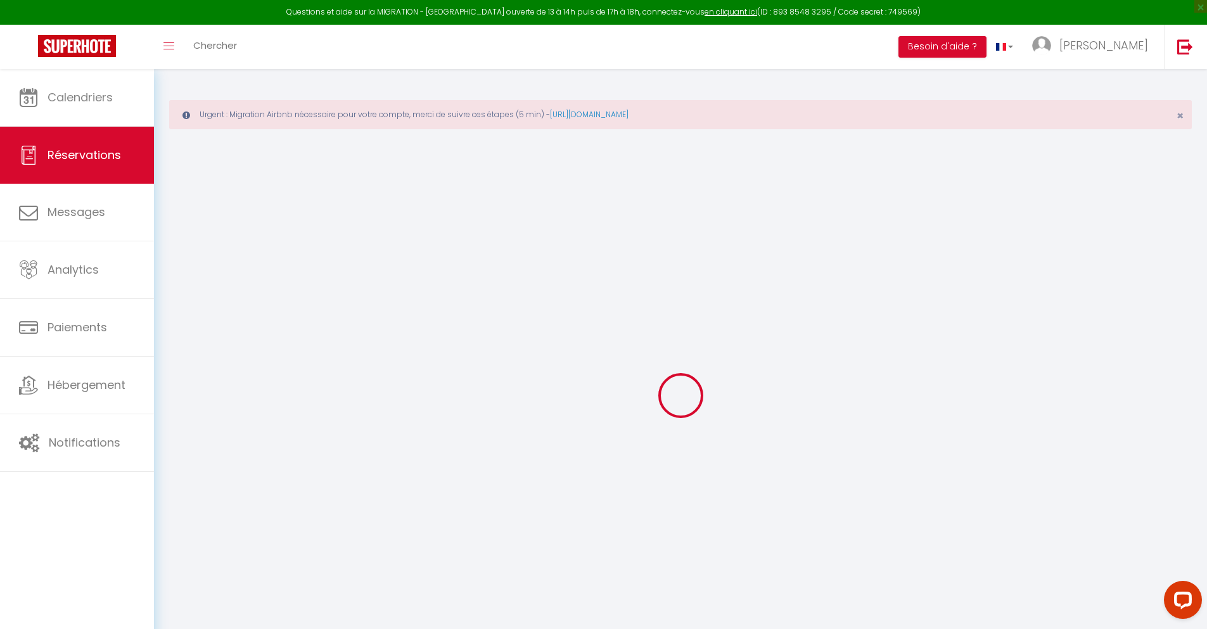
select select "14"
checkbox input "false"
select select
checkbox input "false"
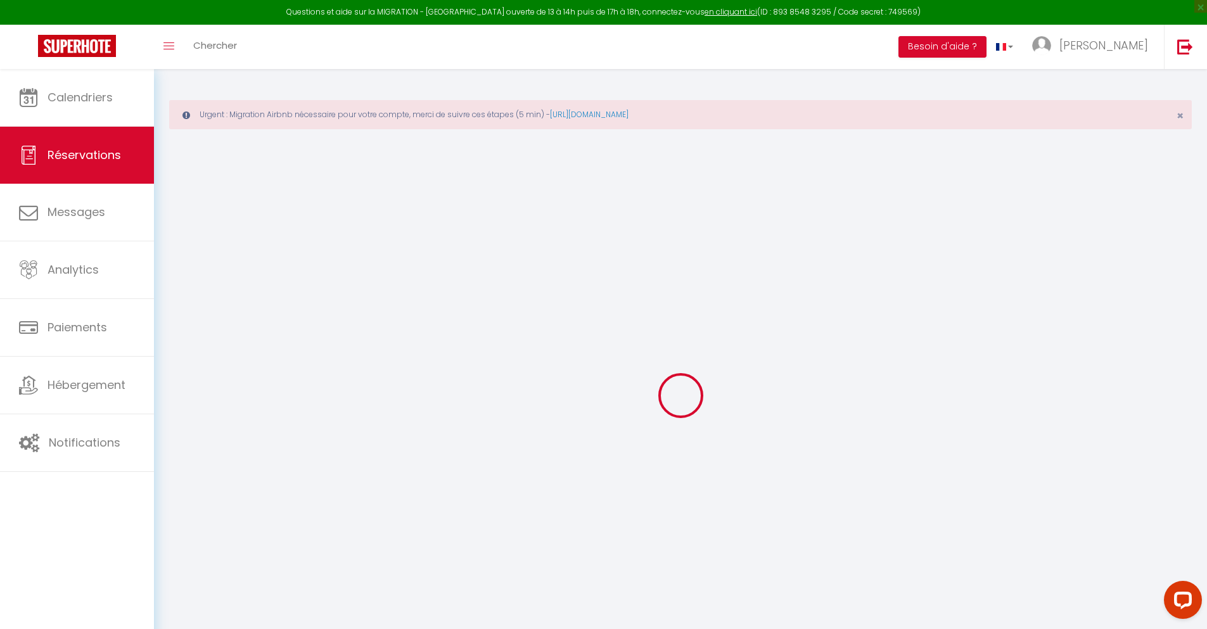
select select
checkbox input "false"
type textarea "** THIS RESERVATION HAS BEEN PRE-PAID ** BOOKING NOTE : Payment charge is EUR 2…"
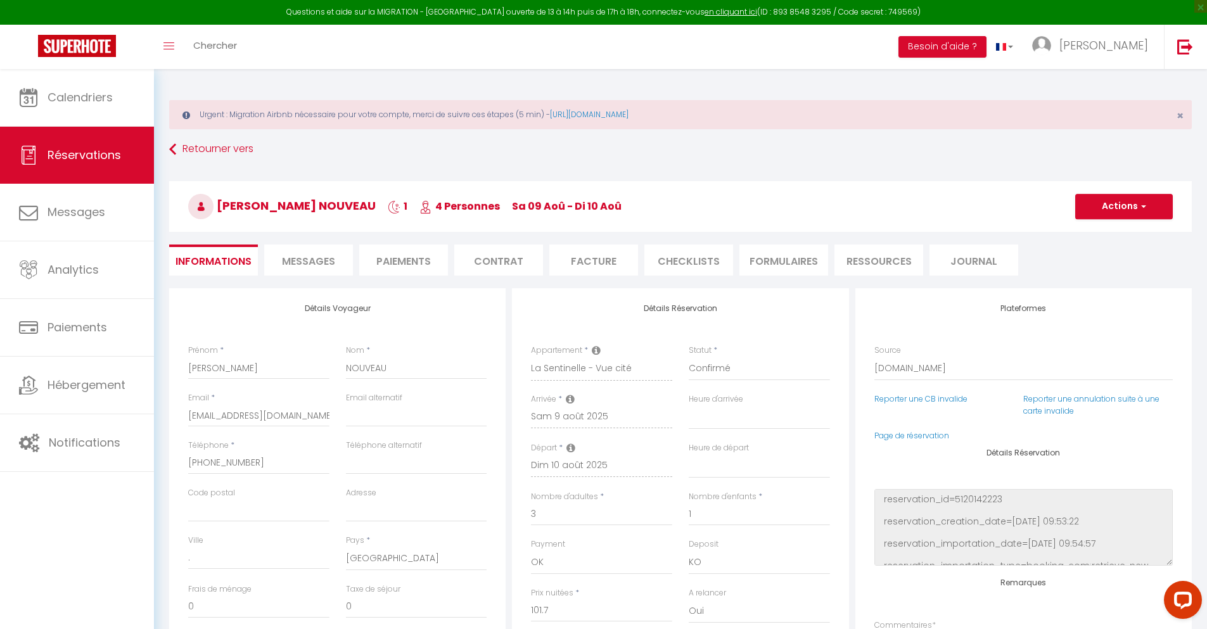
type input "36"
type input "6.66"
select select
checkbox input "false"
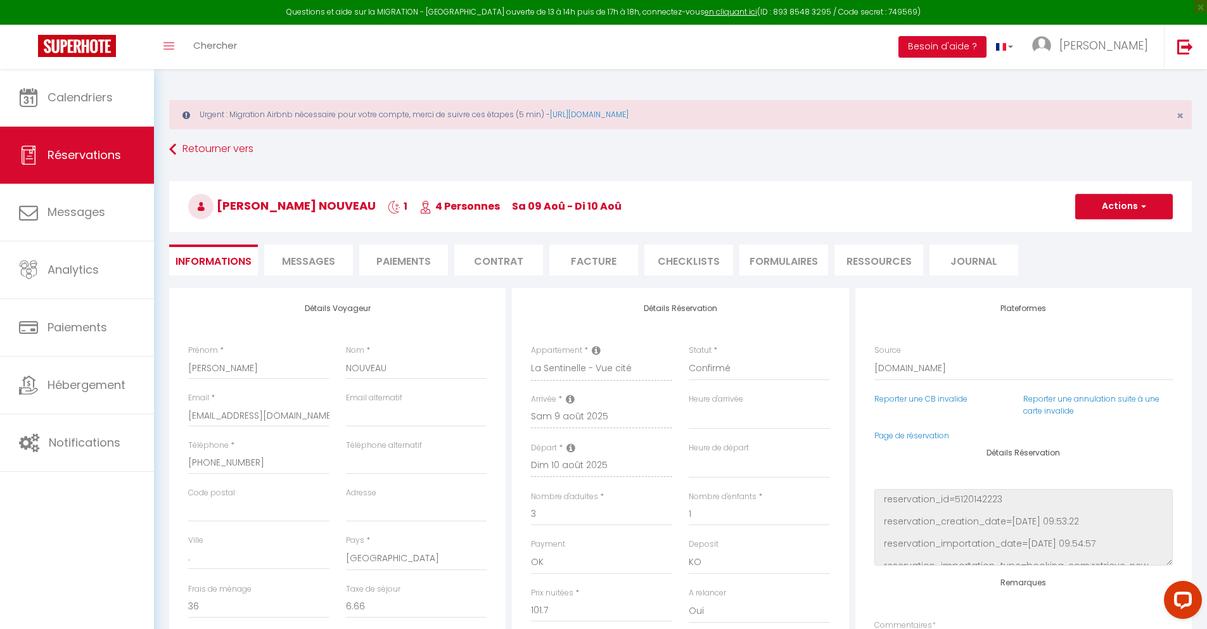
select select
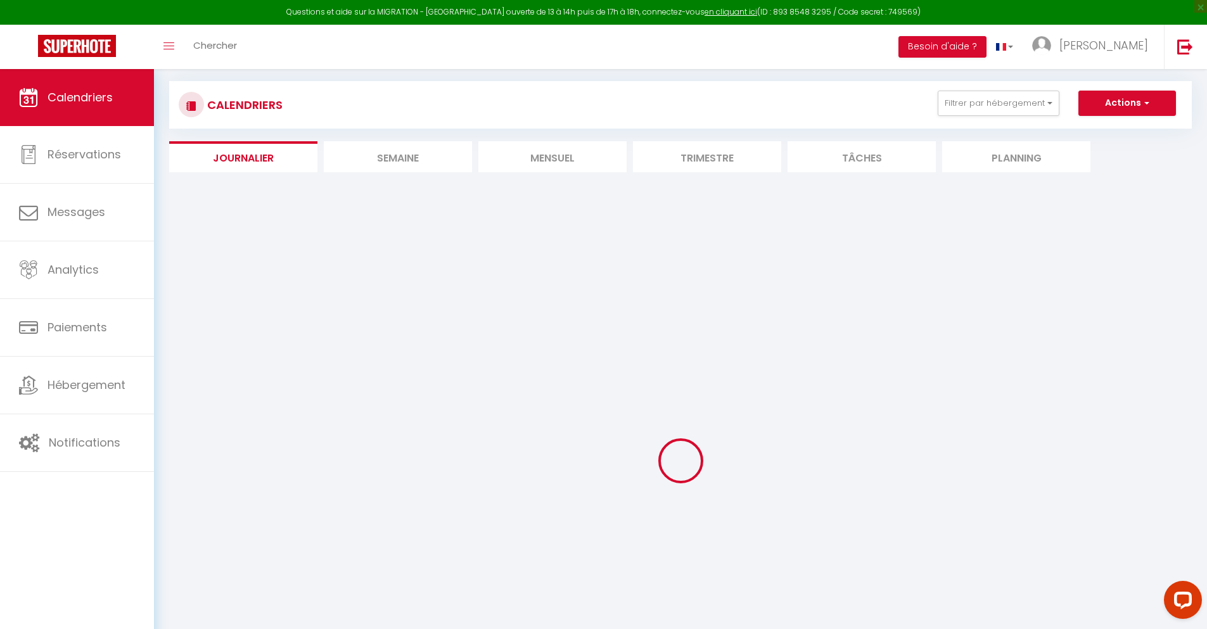
select select
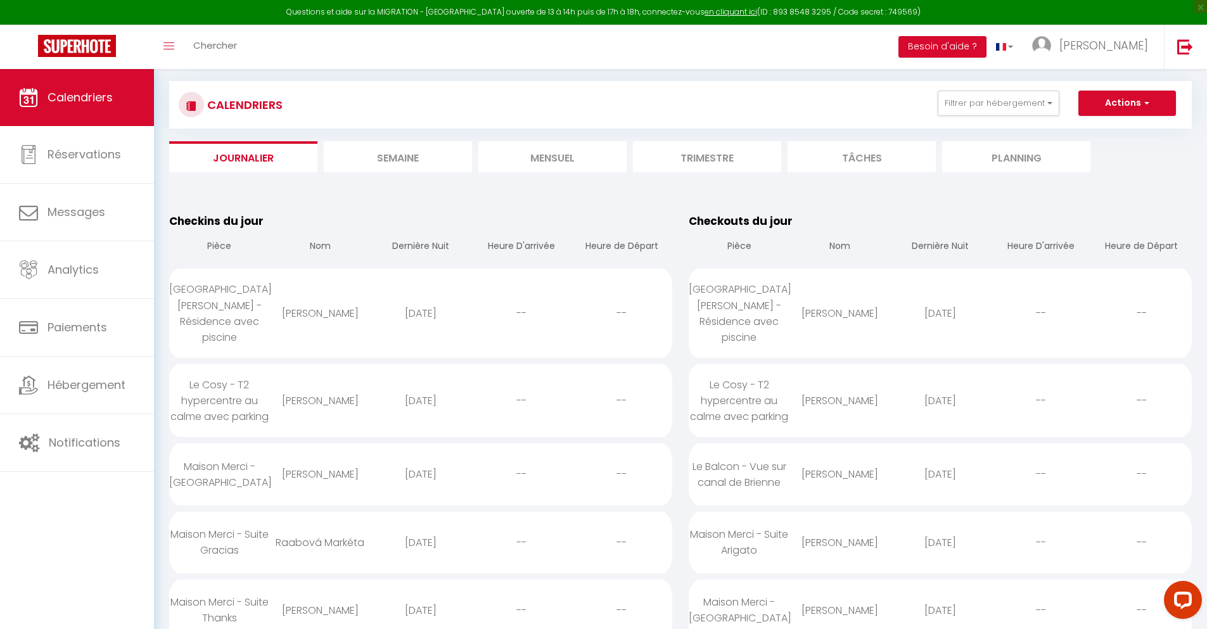
scroll to position [2153, 0]
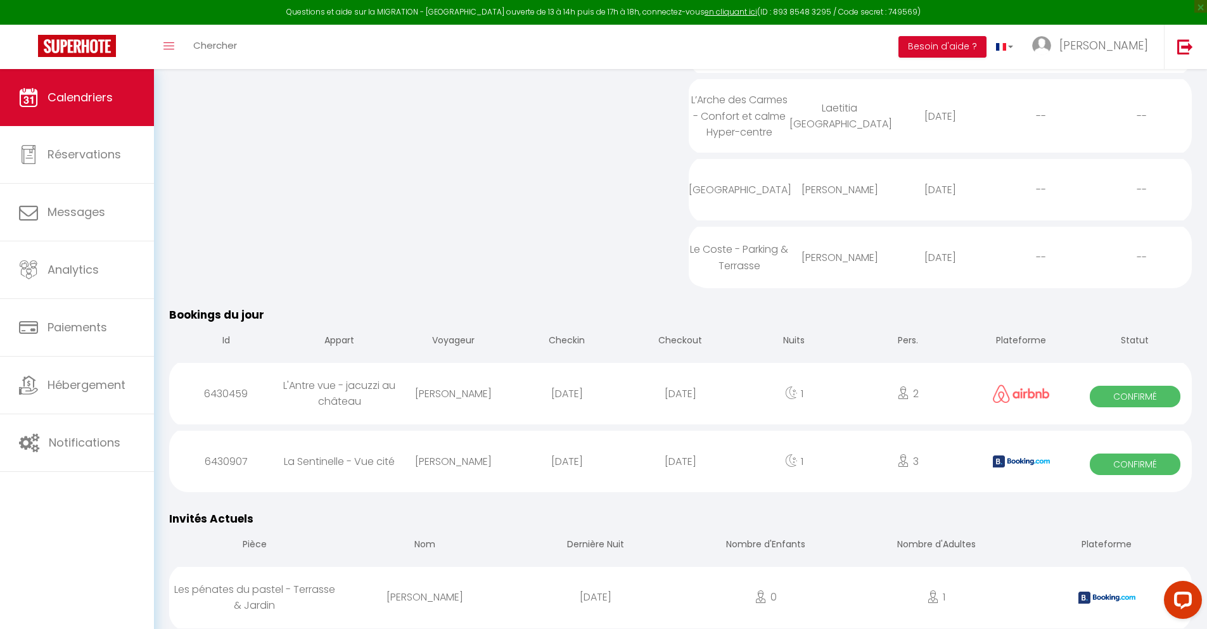
select select "0"
select select "1"
select select
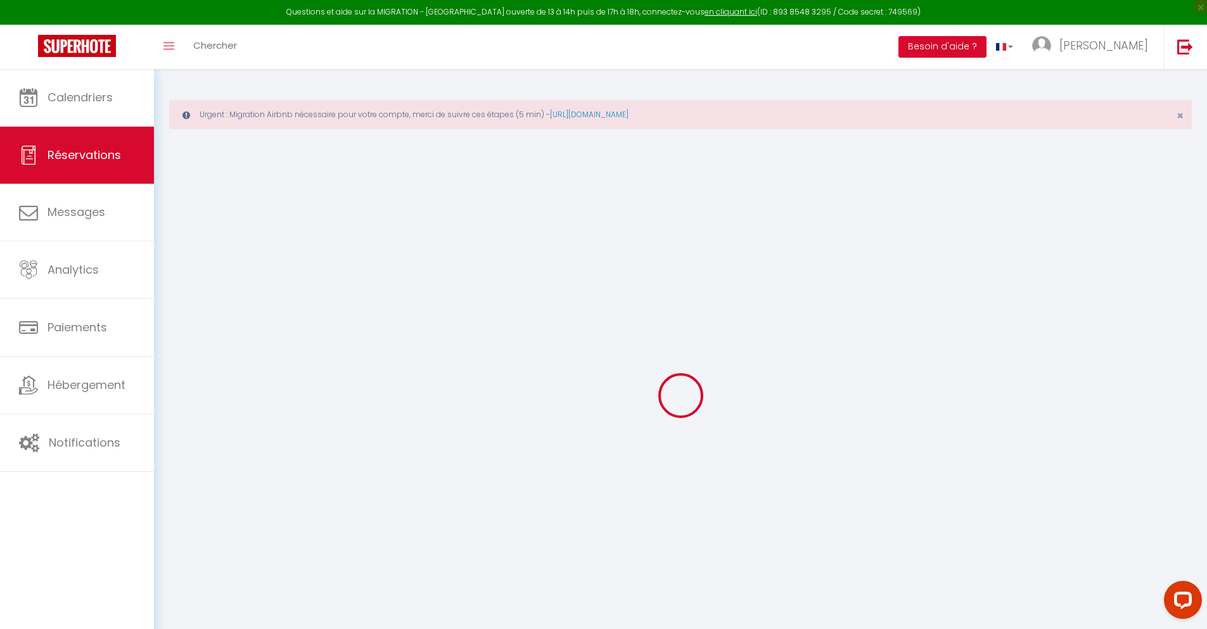
select select
checkbox input "false"
type textarea "isAutoTranslationEnabled=true user=[object Object] viewer=[object Object] heade…"
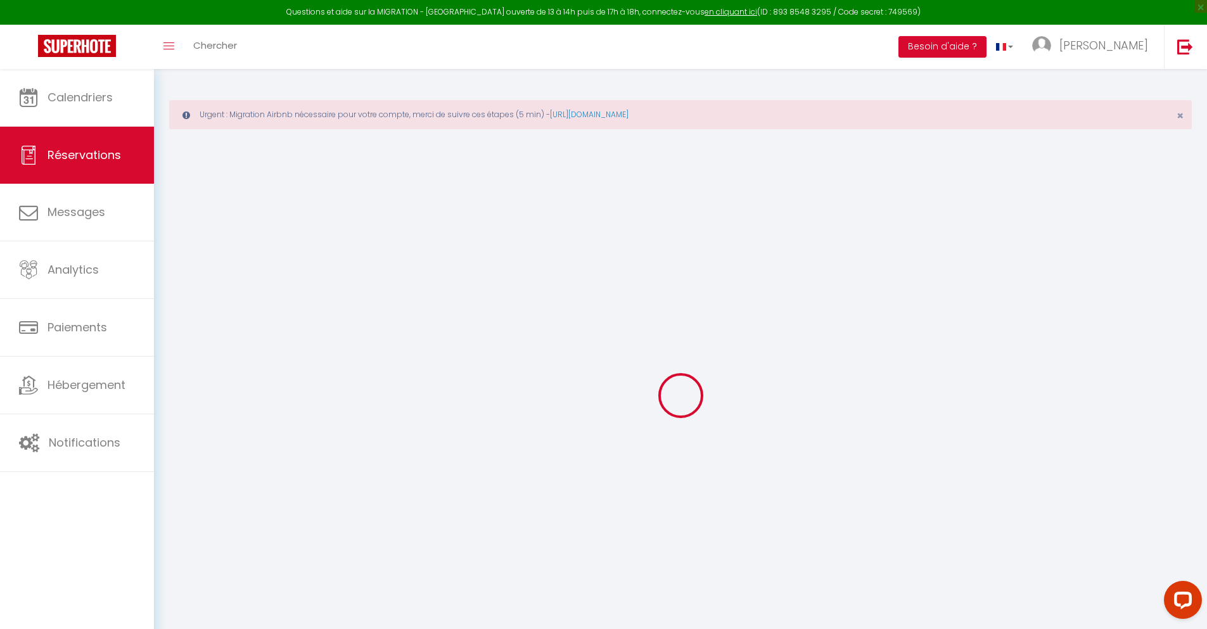
select select
type input "32"
type input "13.3"
select select
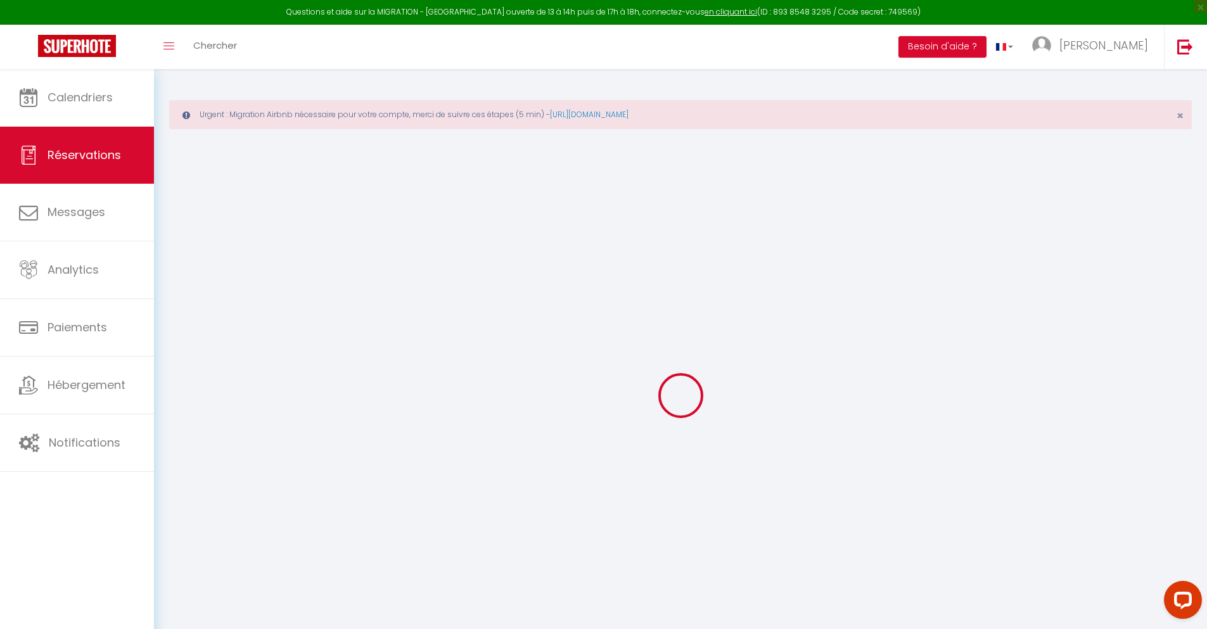
checkbox input "false"
type textarea "isAutoTranslationEnabled=true user=[object Object] viewer=[object Object] heade…"
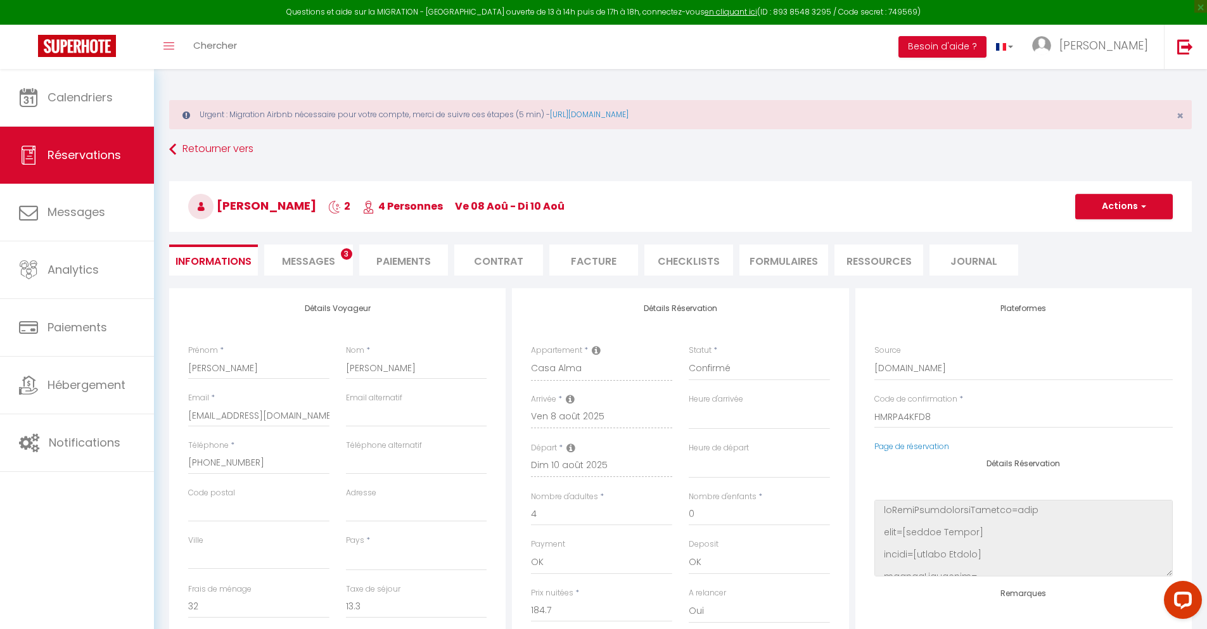
select select
checkbox input "false"
type textarea "isAutoTranslationEnabled=true user=[object Object] viewer=[object Object] heade…"
select select
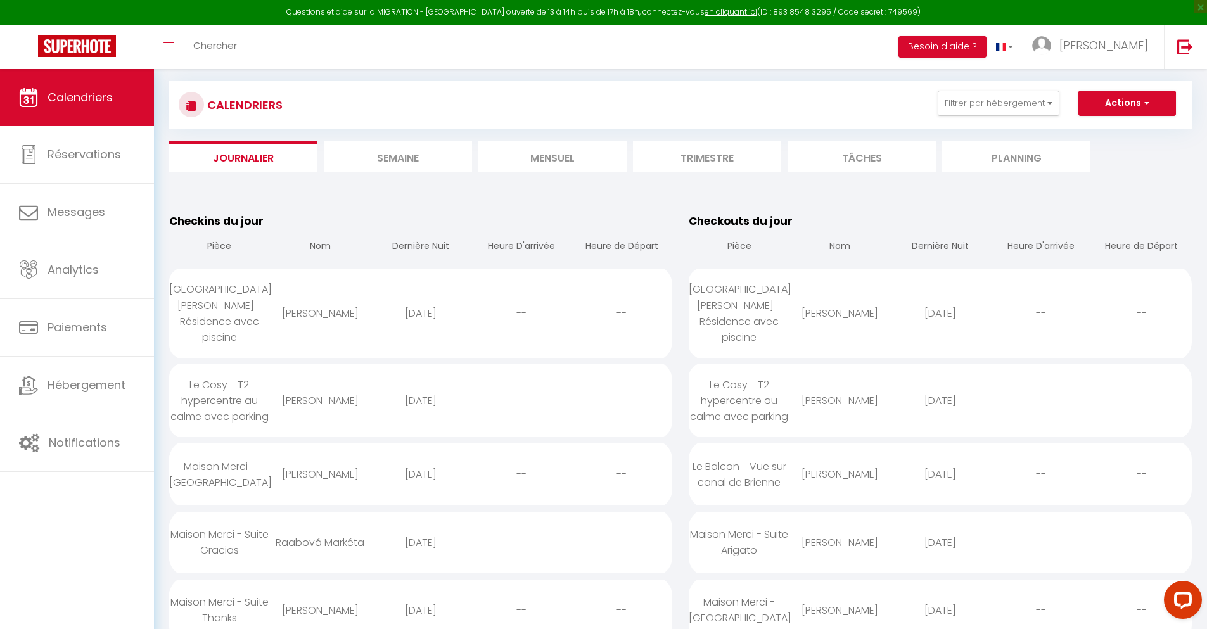
scroll to position [2220, 0]
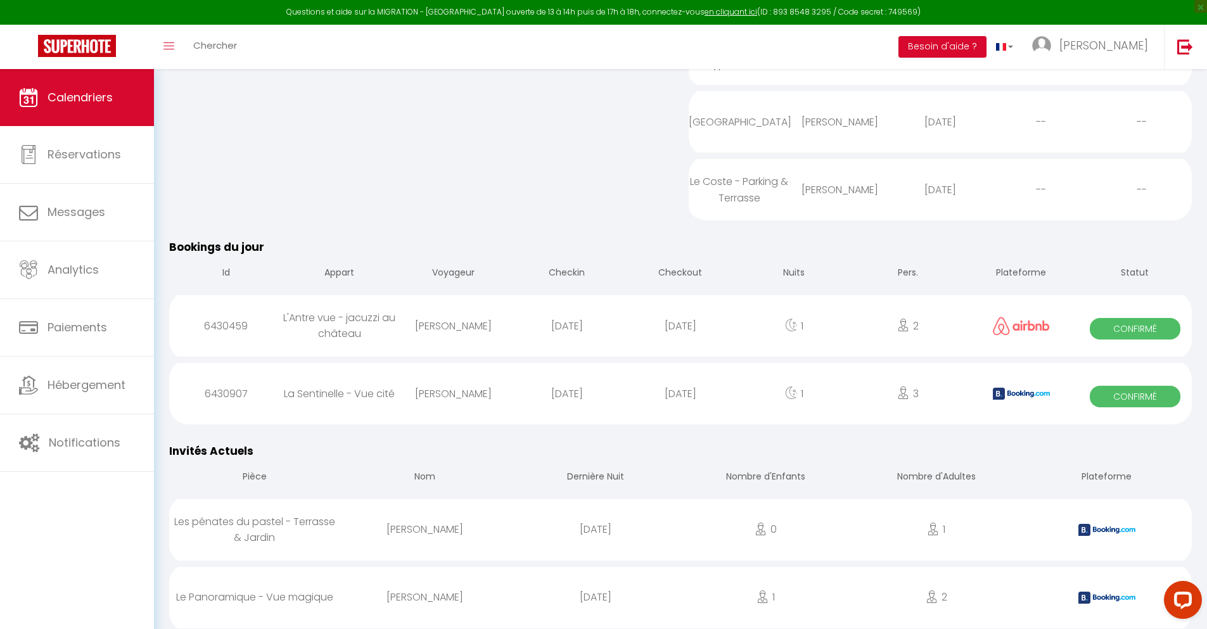
select select "0"
select select "1"
select select
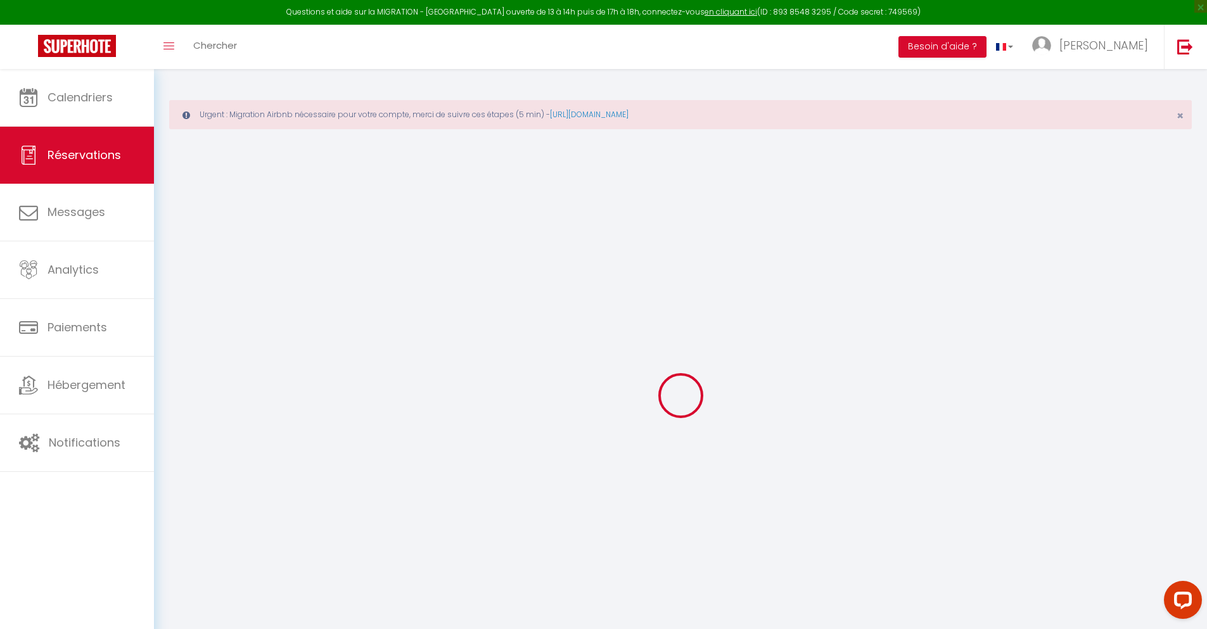
select select
checkbox input "false"
select select
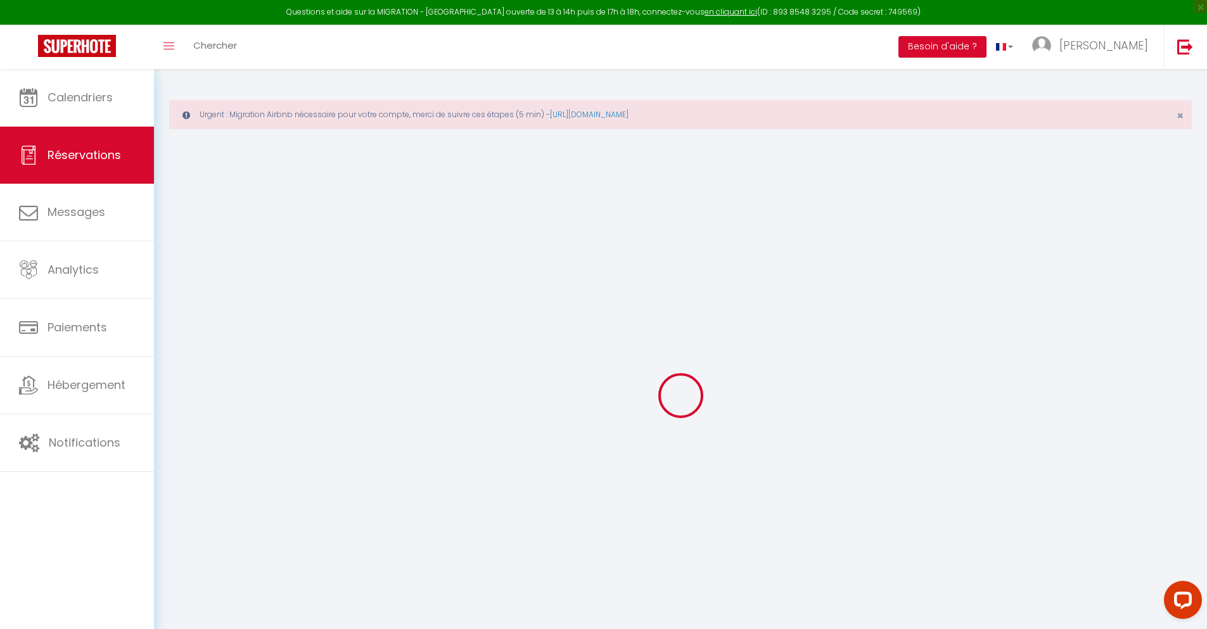
select select
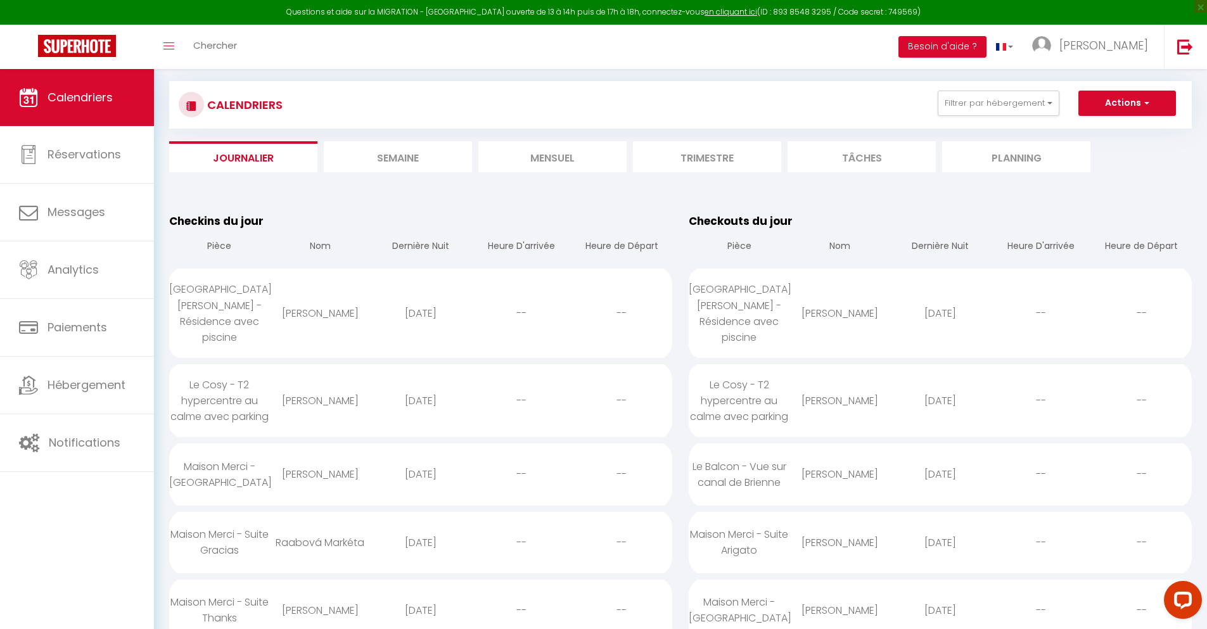
scroll to position [2300, 0]
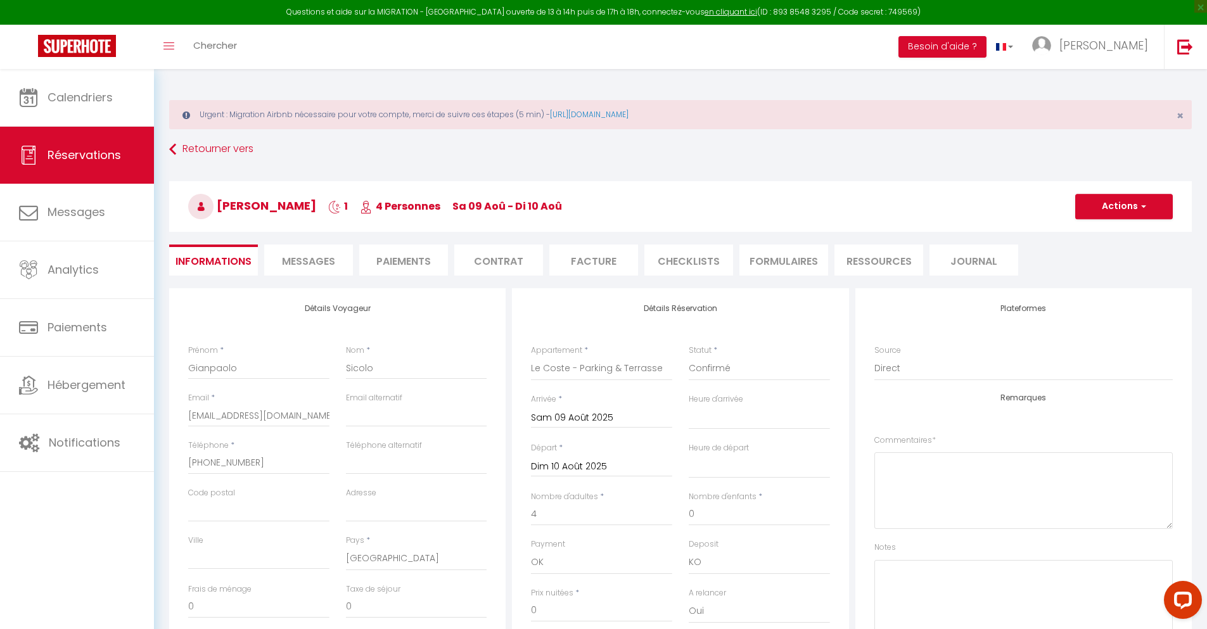
scroll to position [69, 0]
